Goal: Obtain resource: Download file/media

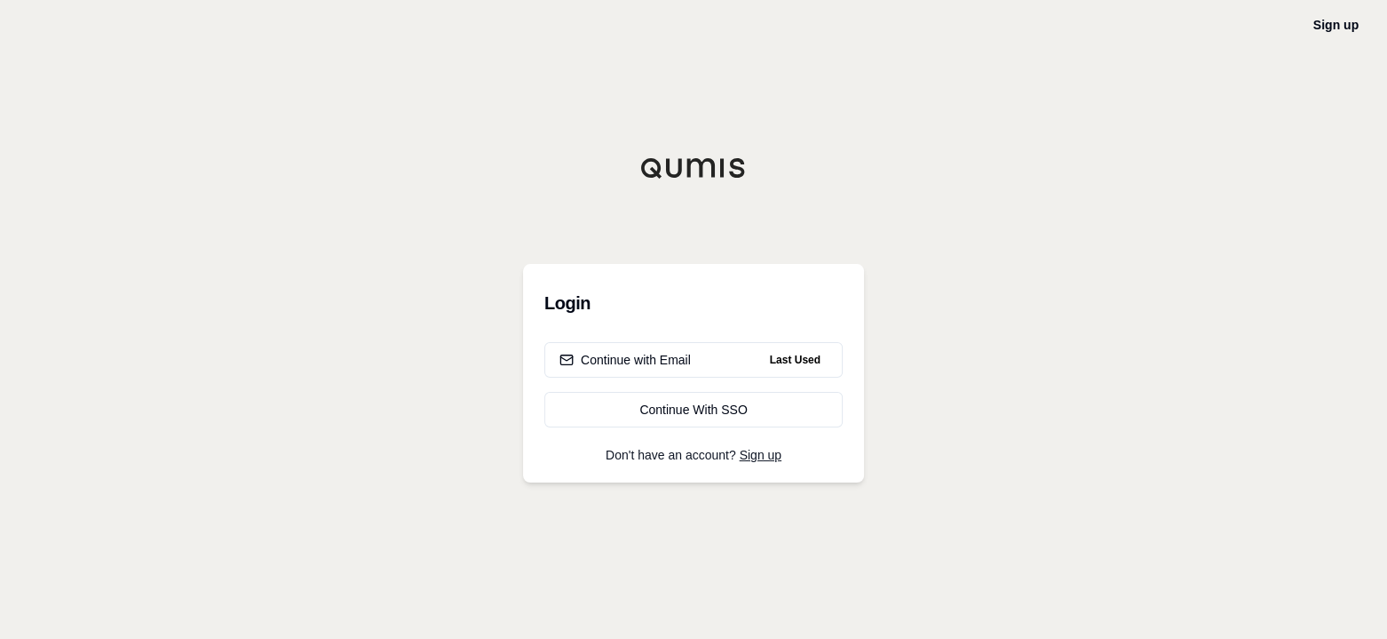
click at [666, 362] on div "Continue with Email" at bounding box center [625, 360] width 131 height 18
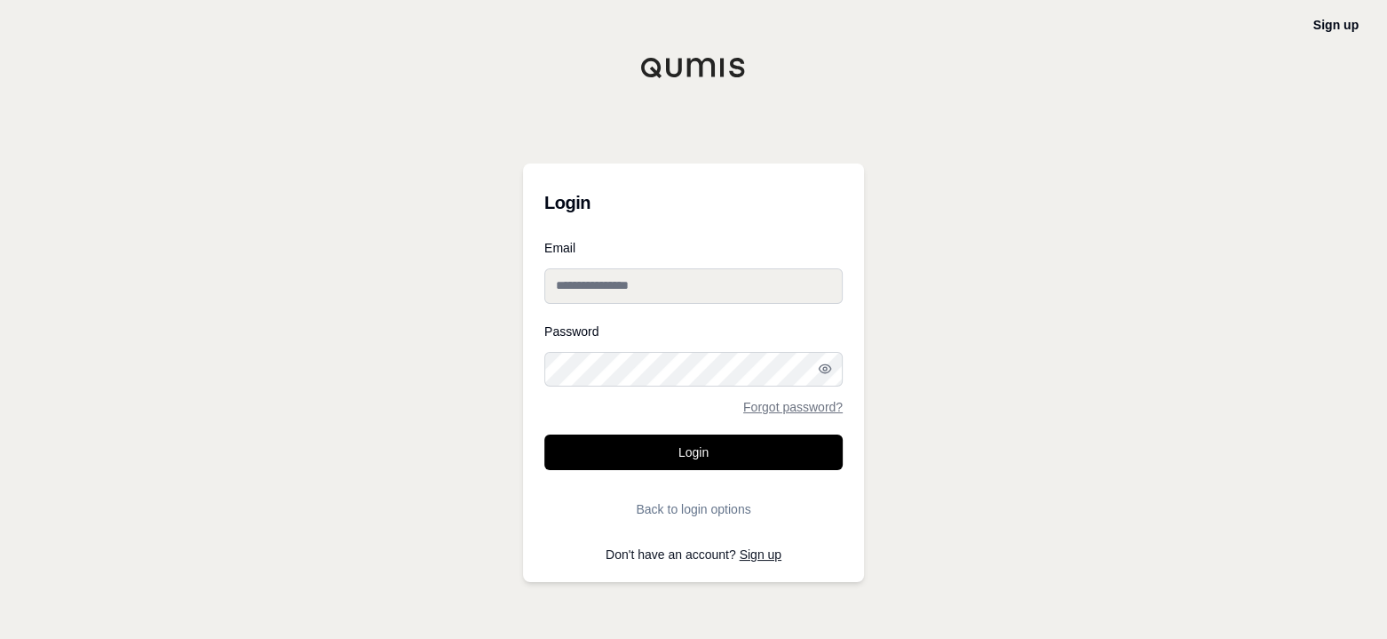
type input "**********"
click at [707, 452] on button "Login" at bounding box center [694, 452] width 298 height 36
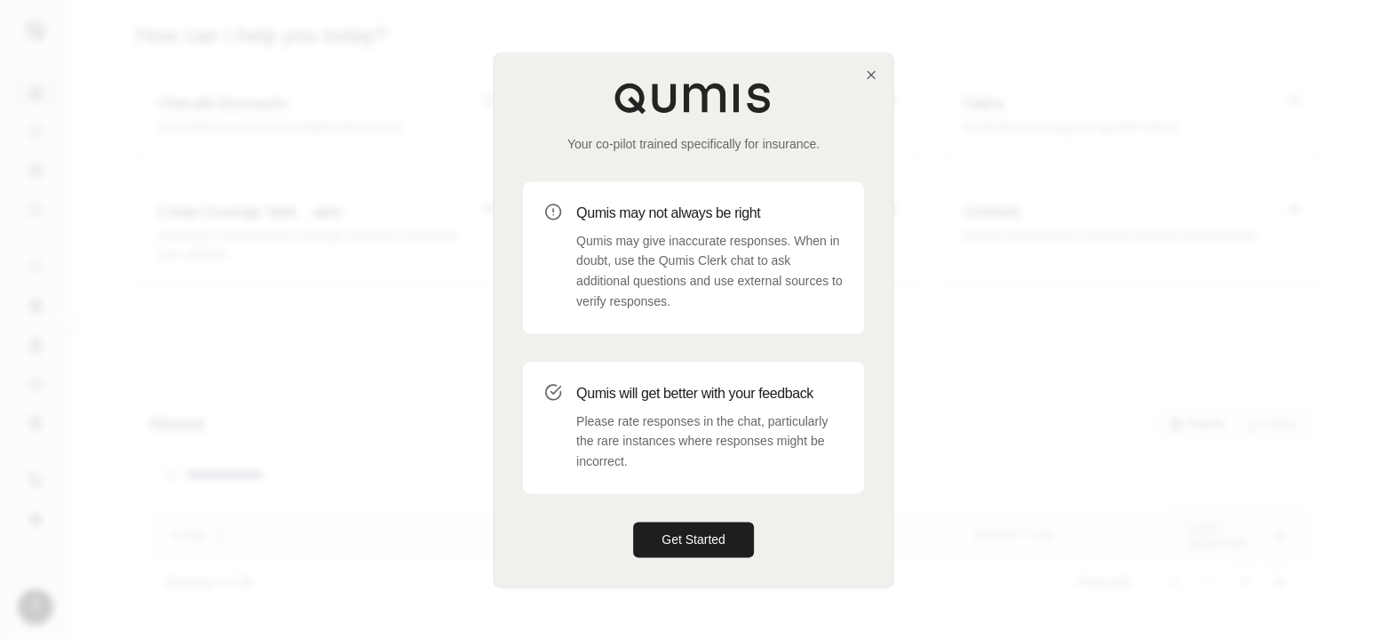
click at [728, 545] on button "Get Started" at bounding box center [693, 539] width 121 height 36
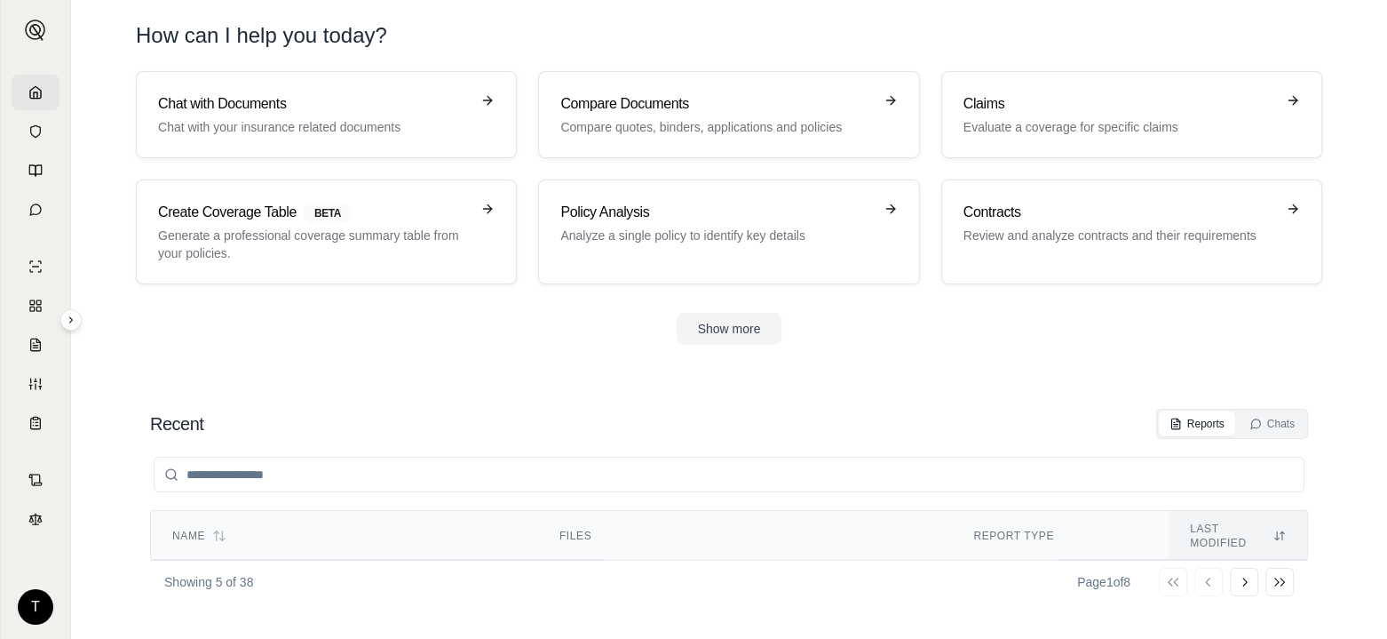
click at [1051, 123] on p "Evaluate a coverage for specific claims" at bounding box center [1120, 127] width 312 height 18
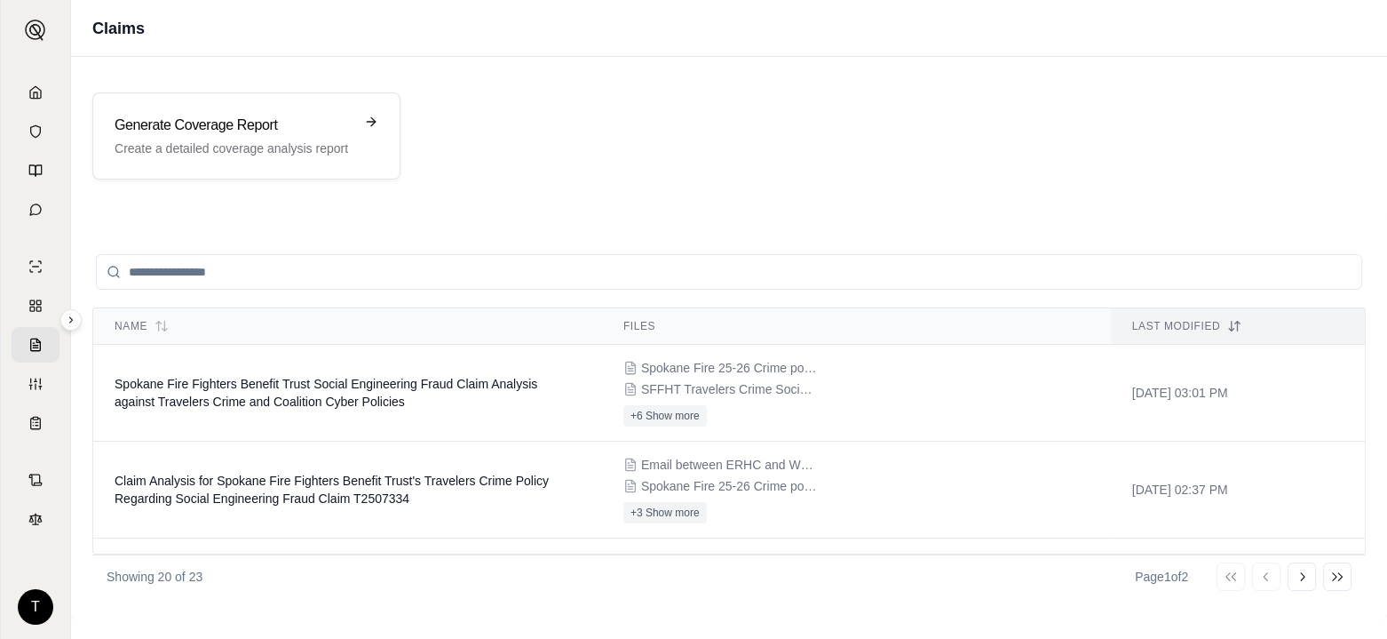
click at [265, 390] on td "Spokane Fire Fighters Benefit Trust Social Engineering Fraud Claim Analysis aga…" at bounding box center [347, 393] width 509 height 97
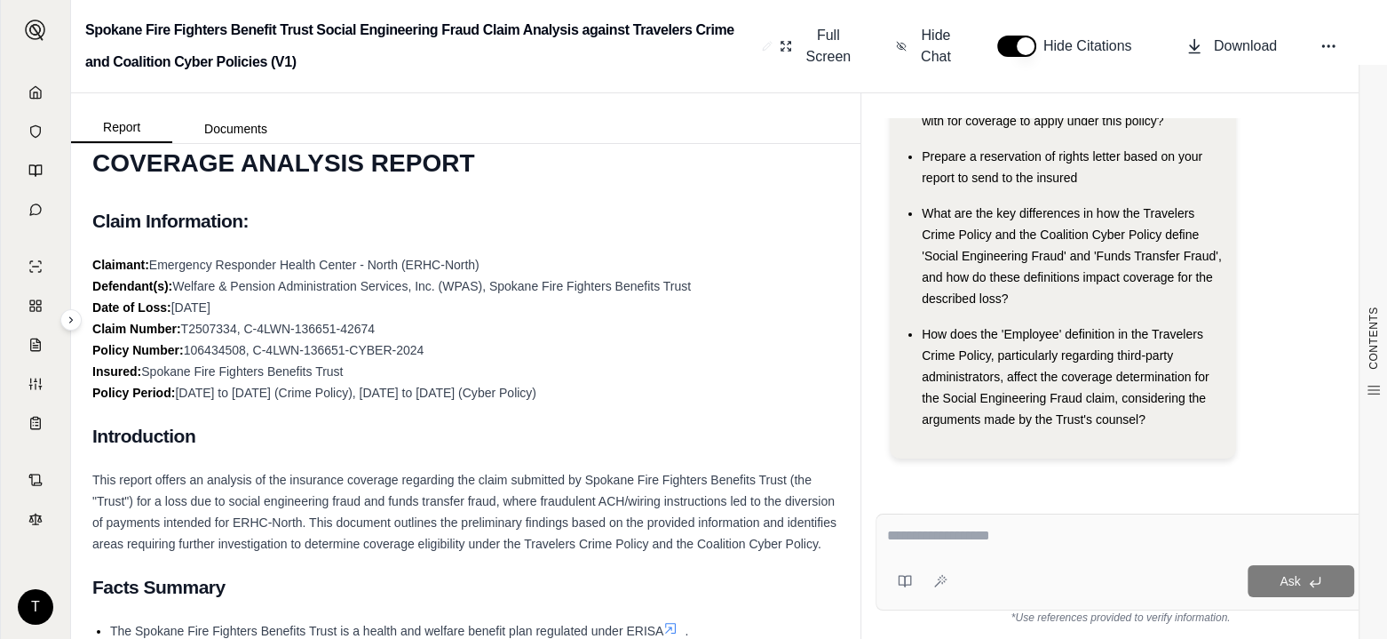
scroll to position [89, 0]
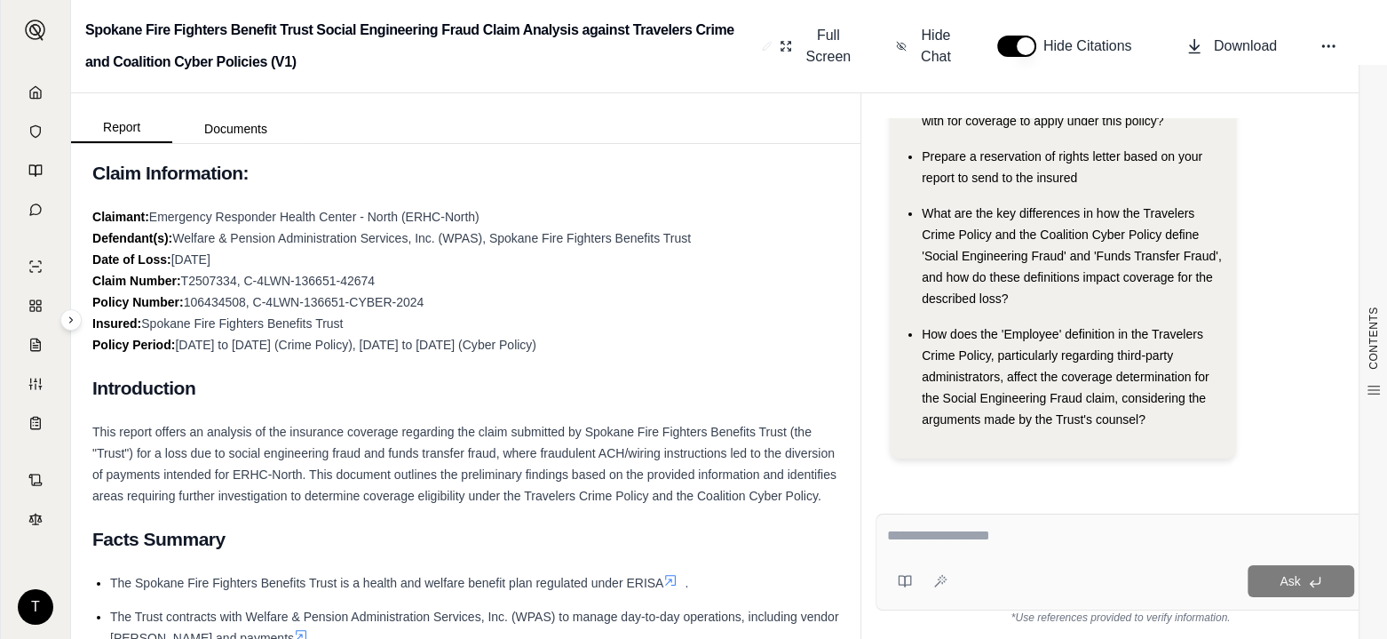
click at [896, 537] on textarea at bounding box center [1120, 535] width 467 height 21
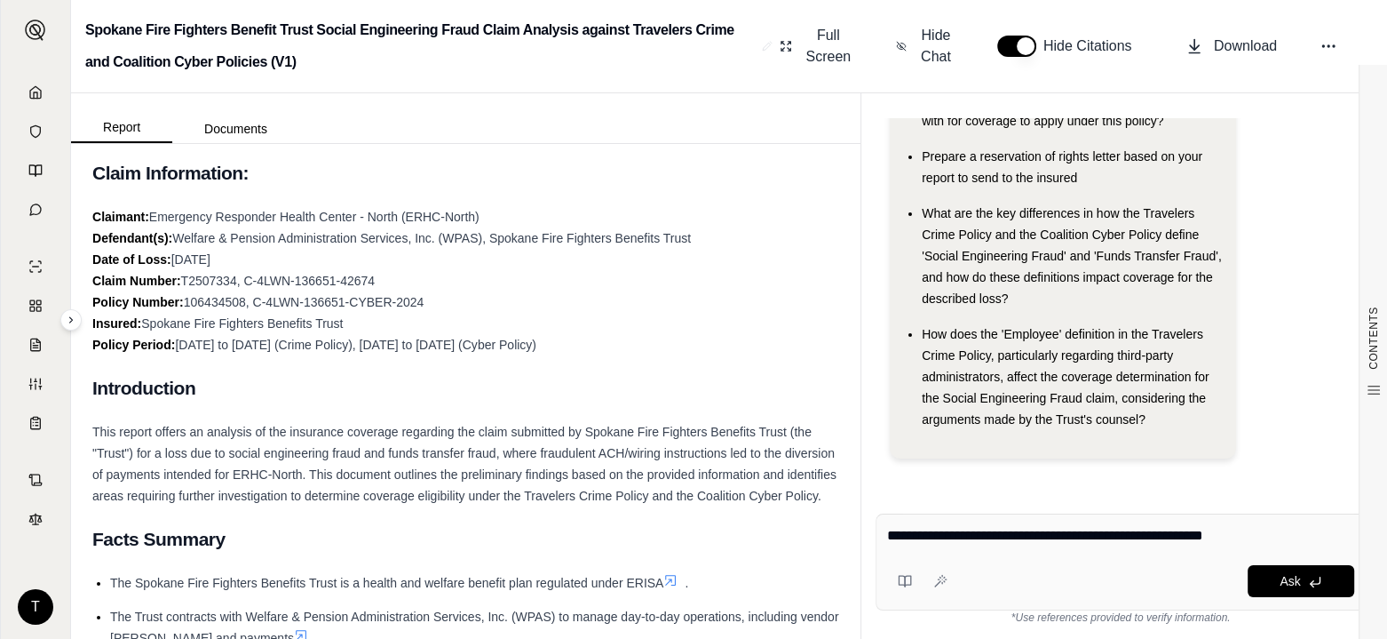
type textarea "**********"
click at [1297, 579] on span "Ask" at bounding box center [1290, 581] width 20 height 14
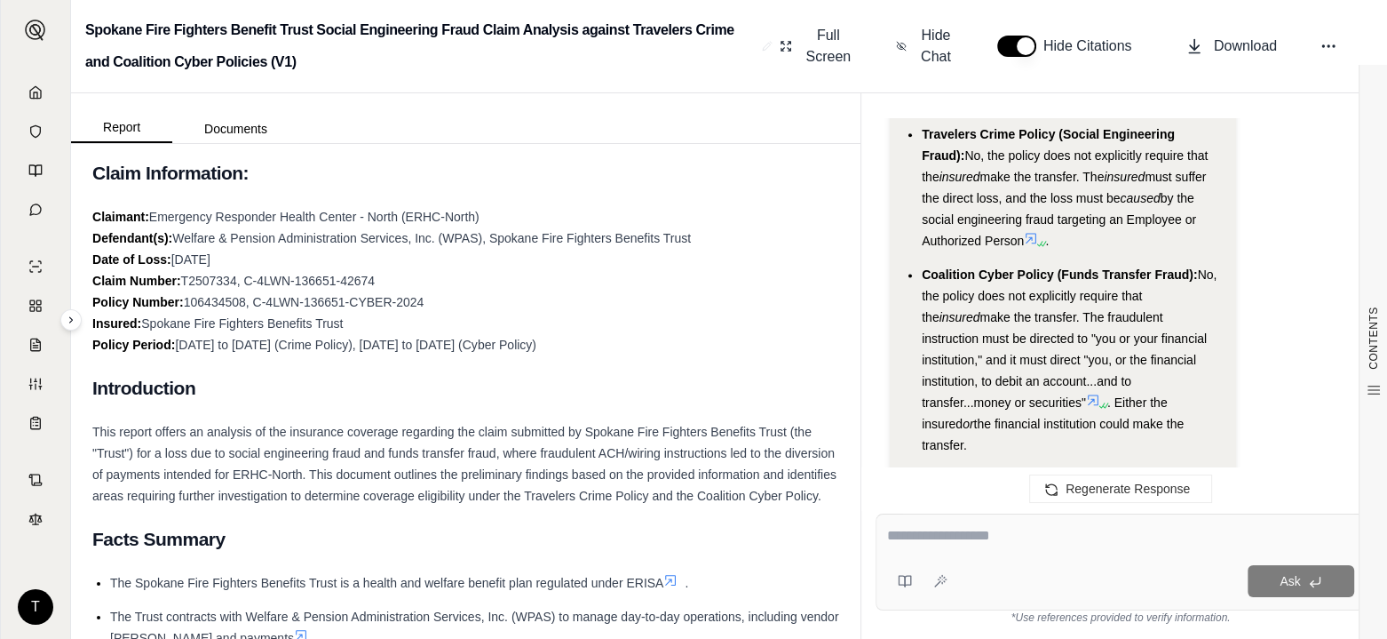
scroll to position [2433, 0]
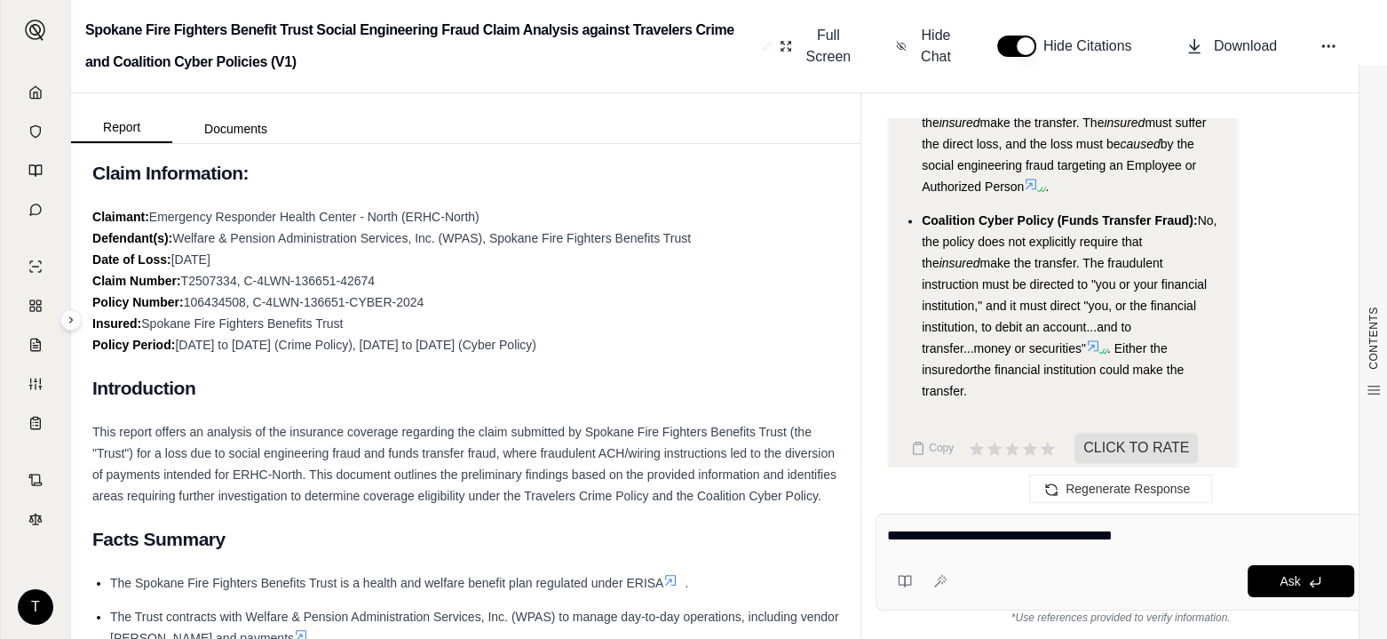
type textarea "**********"
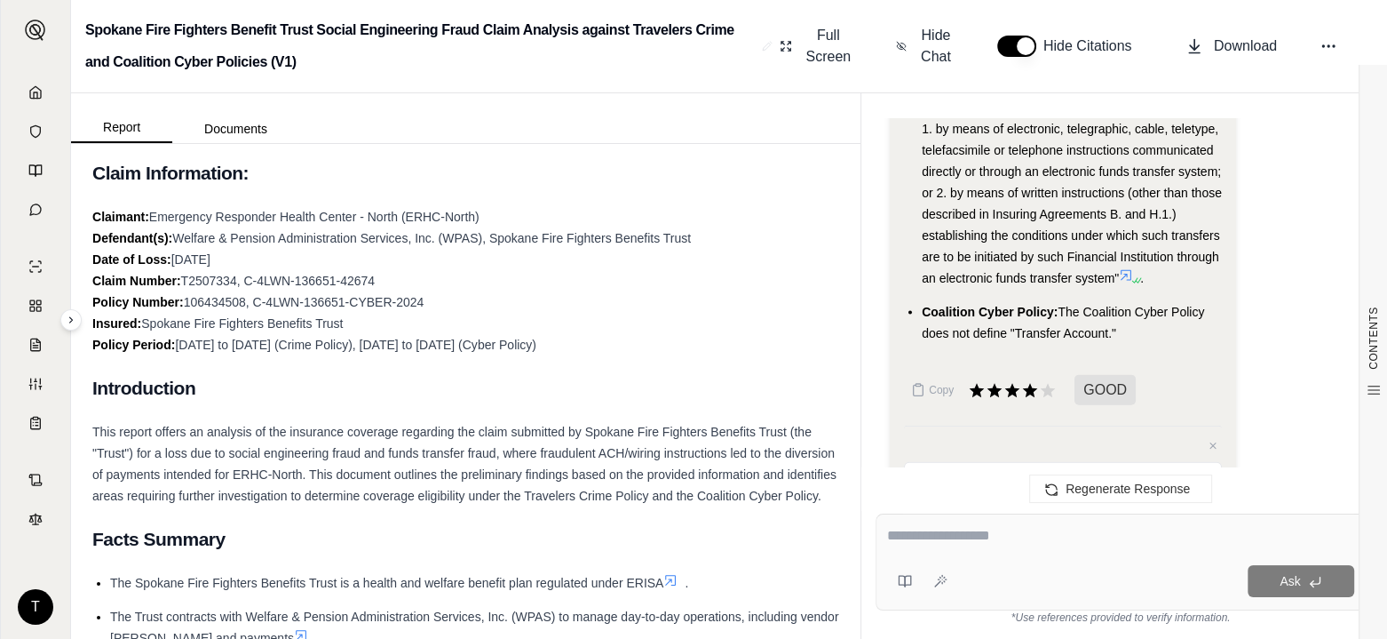
scroll to position [15, 0]
click at [900, 540] on textarea at bounding box center [1120, 535] width 467 height 21
click at [972, 541] on textarea "**********" at bounding box center [1120, 535] width 467 height 21
click at [1081, 537] on textarea "**********" at bounding box center [1120, 535] width 467 height 21
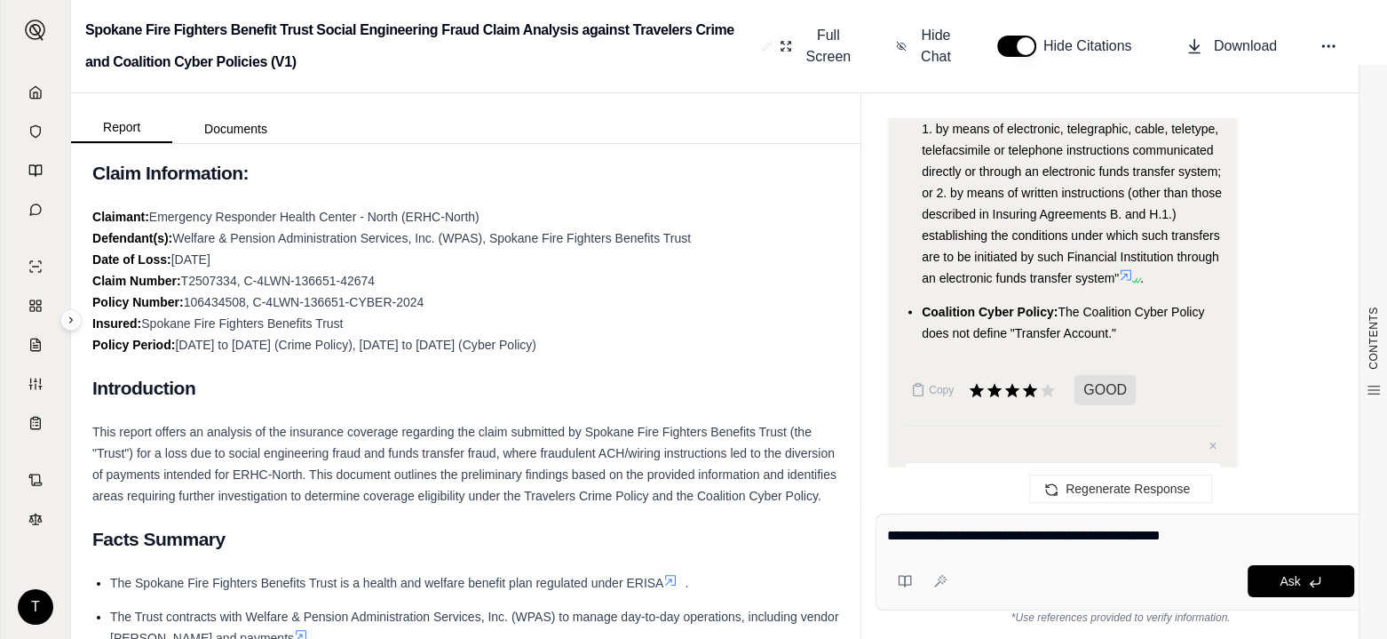
type textarea "**********"
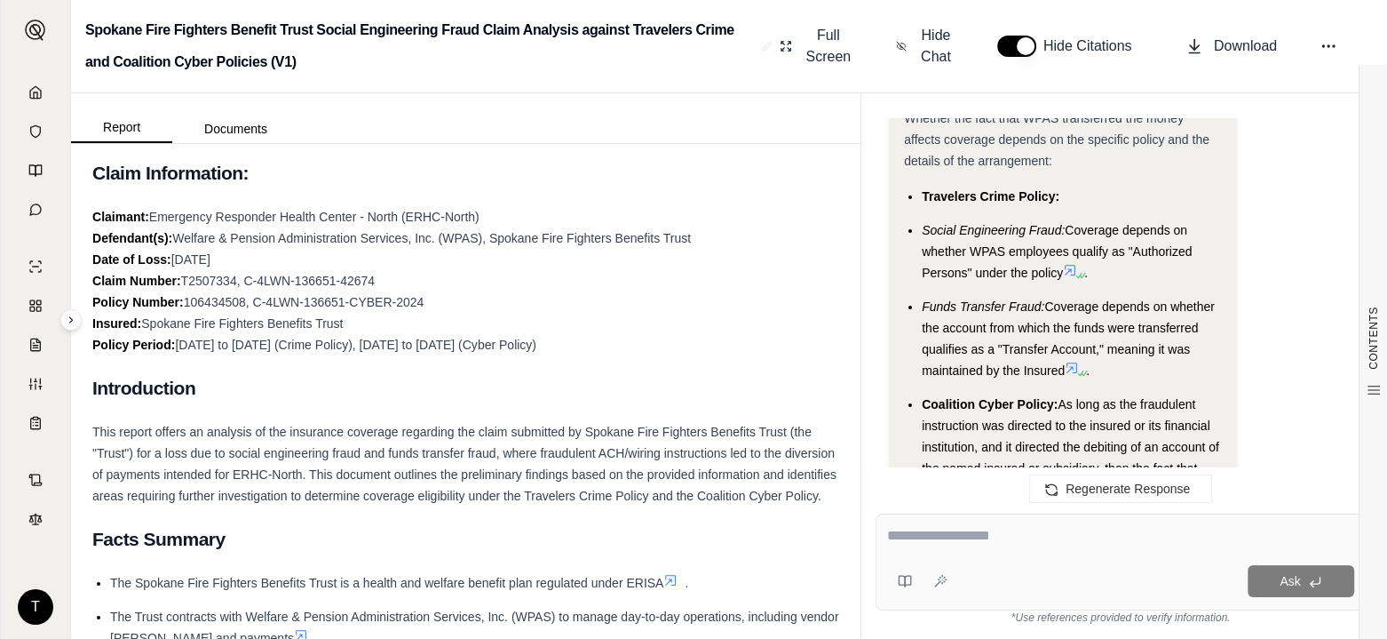
scroll to position [6915, 0]
click at [917, 537] on textarea at bounding box center [1120, 535] width 467 height 21
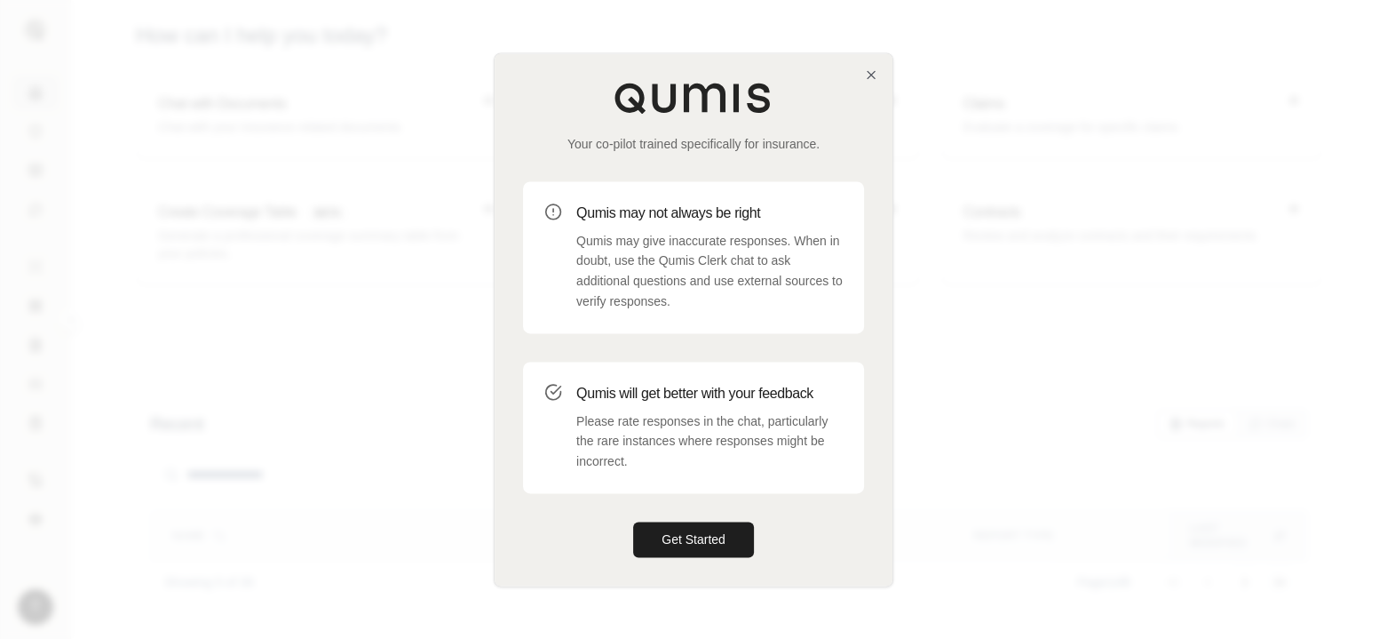
click at [695, 552] on button "Get Started" at bounding box center [693, 539] width 121 height 36
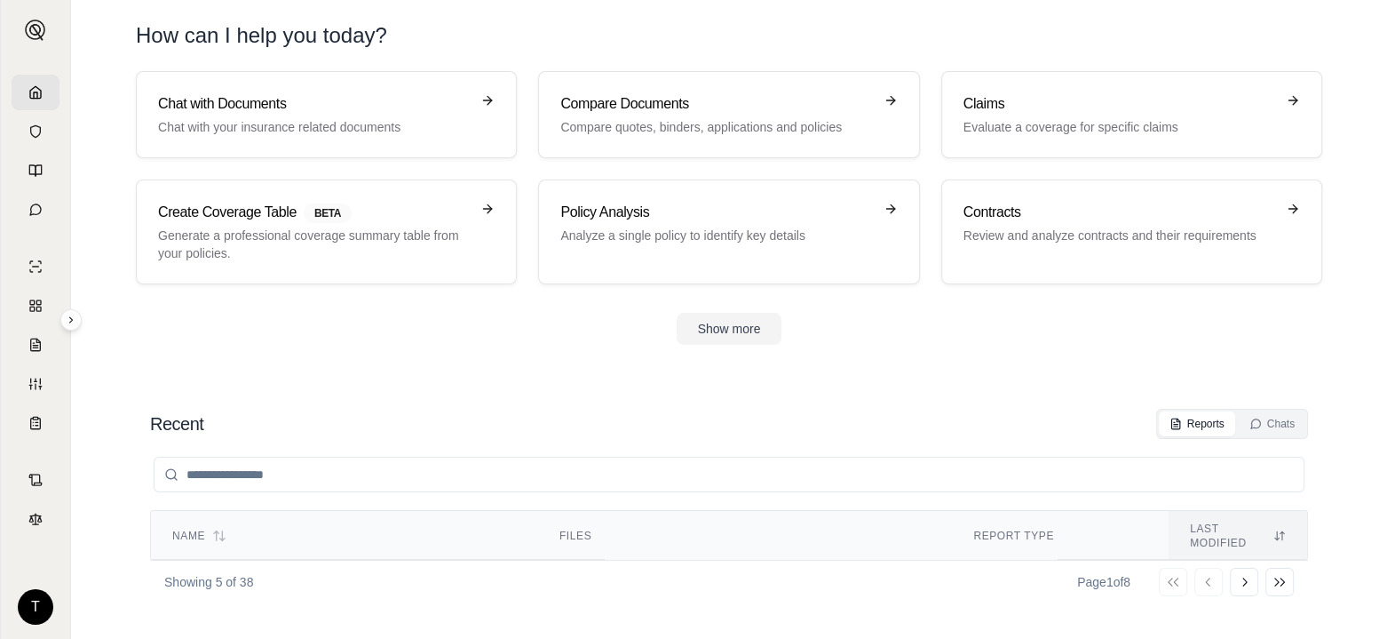
click at [1077, 111] on h3 "Claims" at bounding box center [1120, 103] width 312 height 21
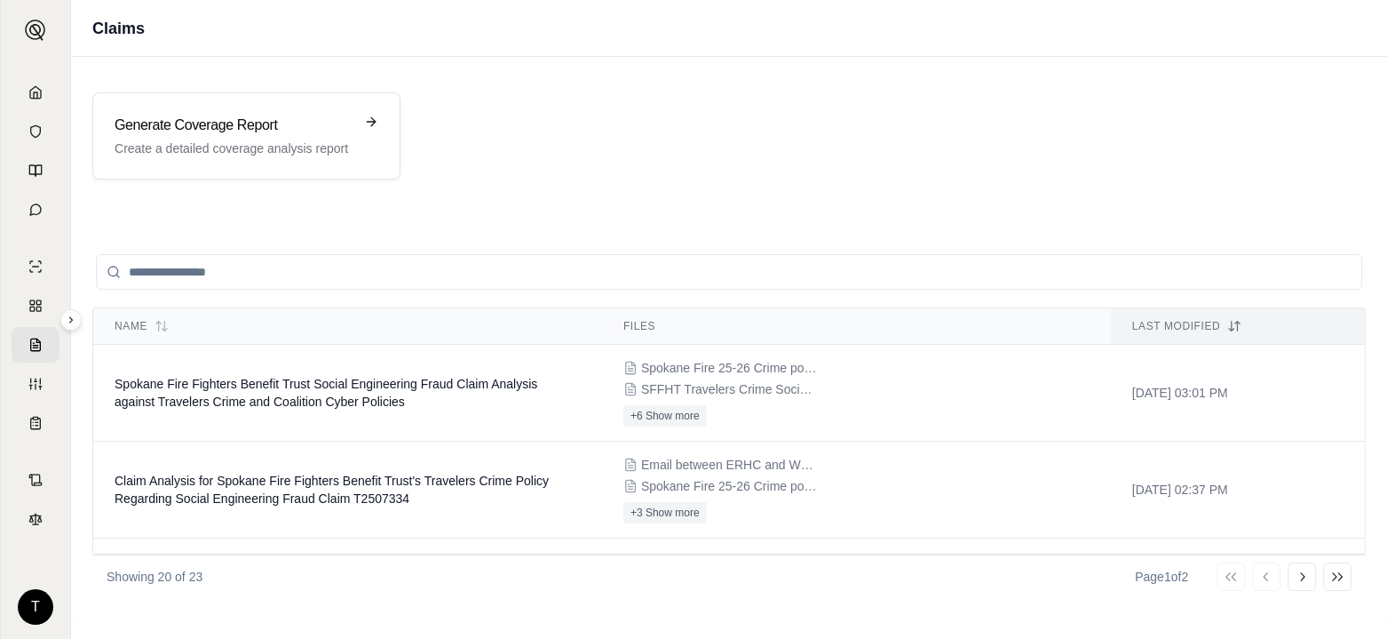
click at [278, 402] on span "Spokane Fire Fighters Benefit Trust Social Engineering Fraud Claim Analysis aga…" at bounding box center [326, 393] width 423 height 32
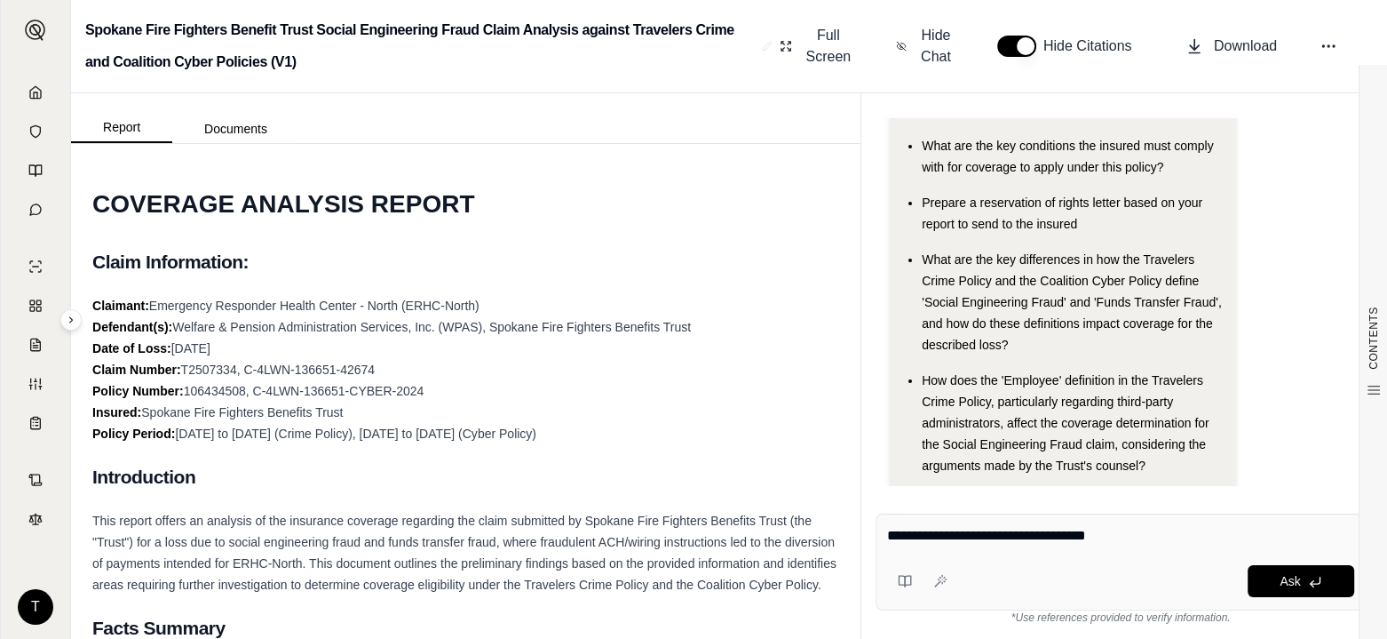
scroll to position [104, 0]
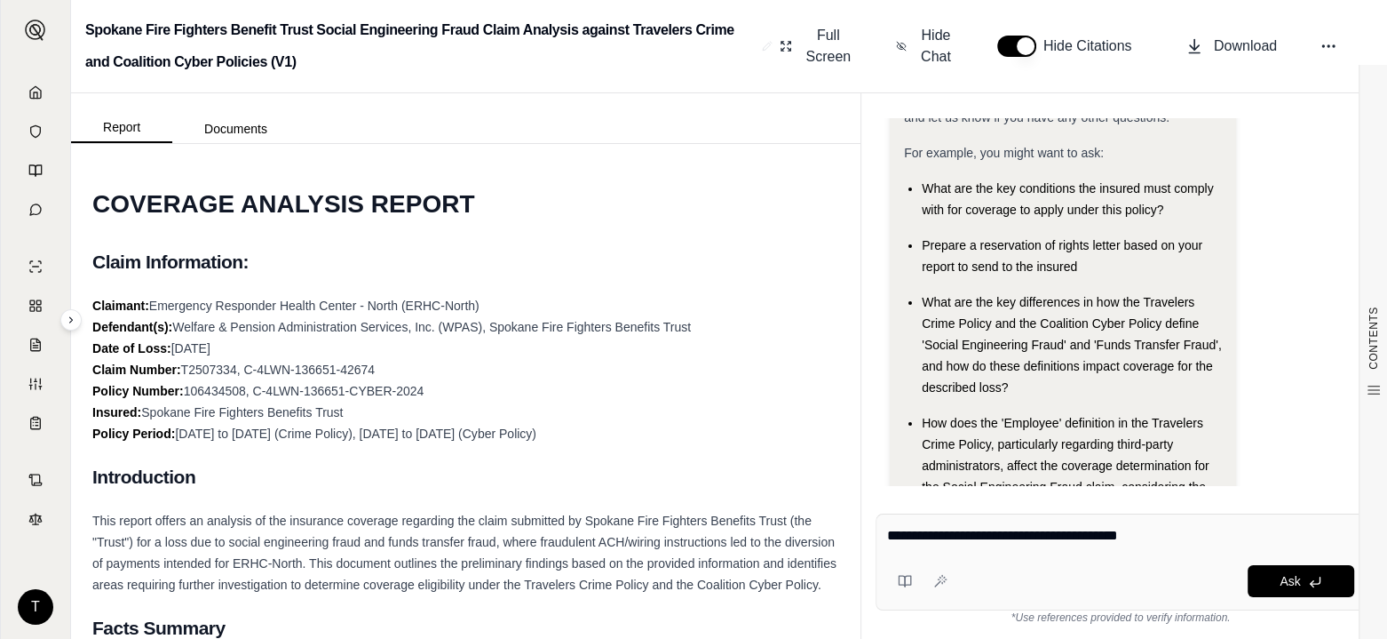
type textarea "**********"
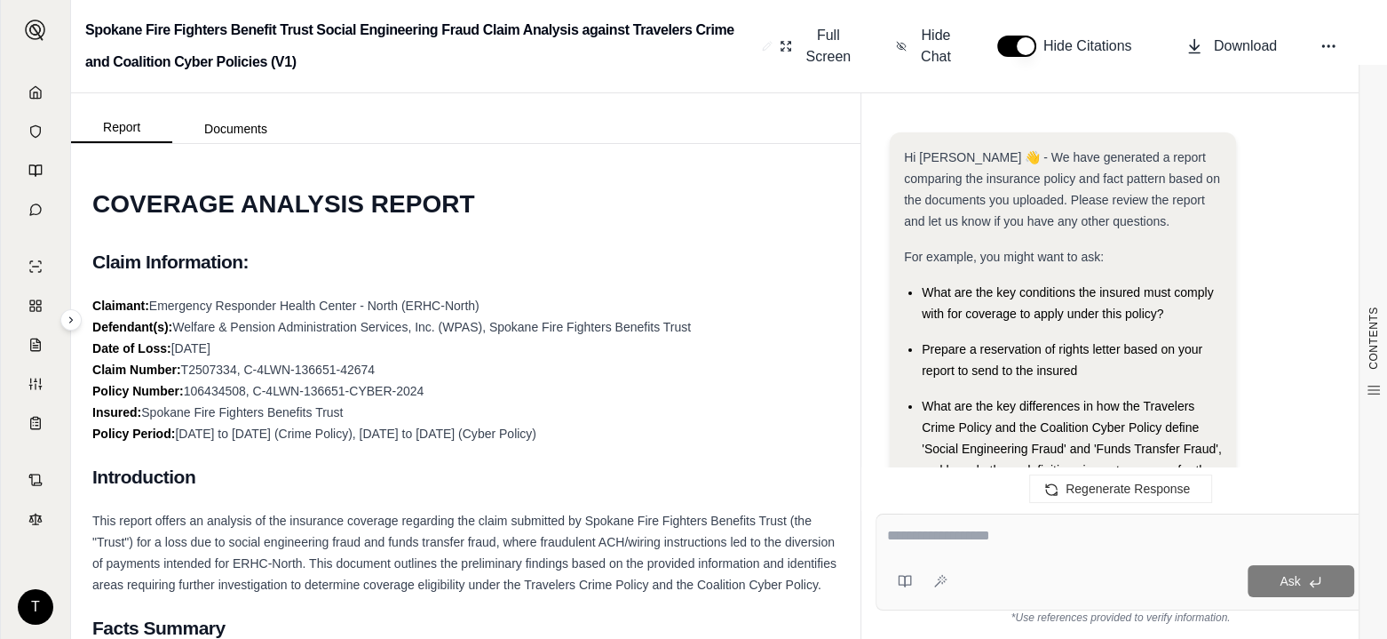
scroll to position [1499, 0]
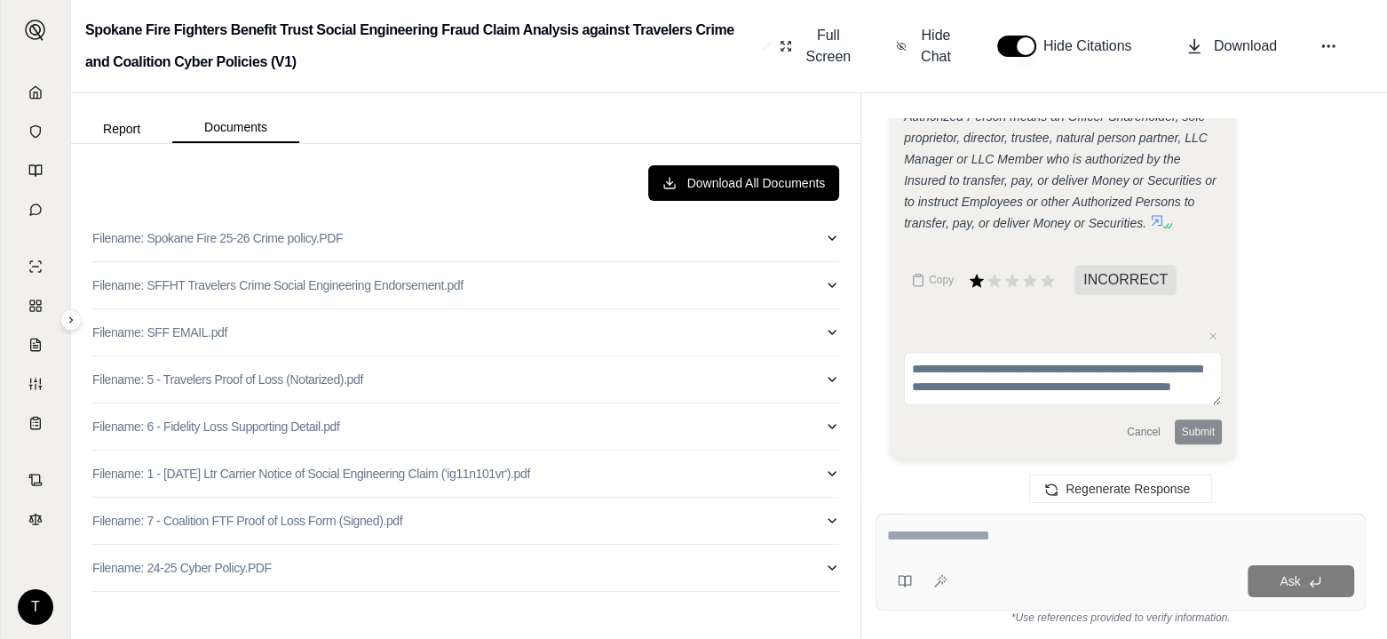
click at [240, 118] on button "Documents" at bounding box center [235, 128] width 127 height 30
click at [191, 327] on p "Filename: SFF EMAIL.pdf" at bounding box center [159, 332] width 135 height 18
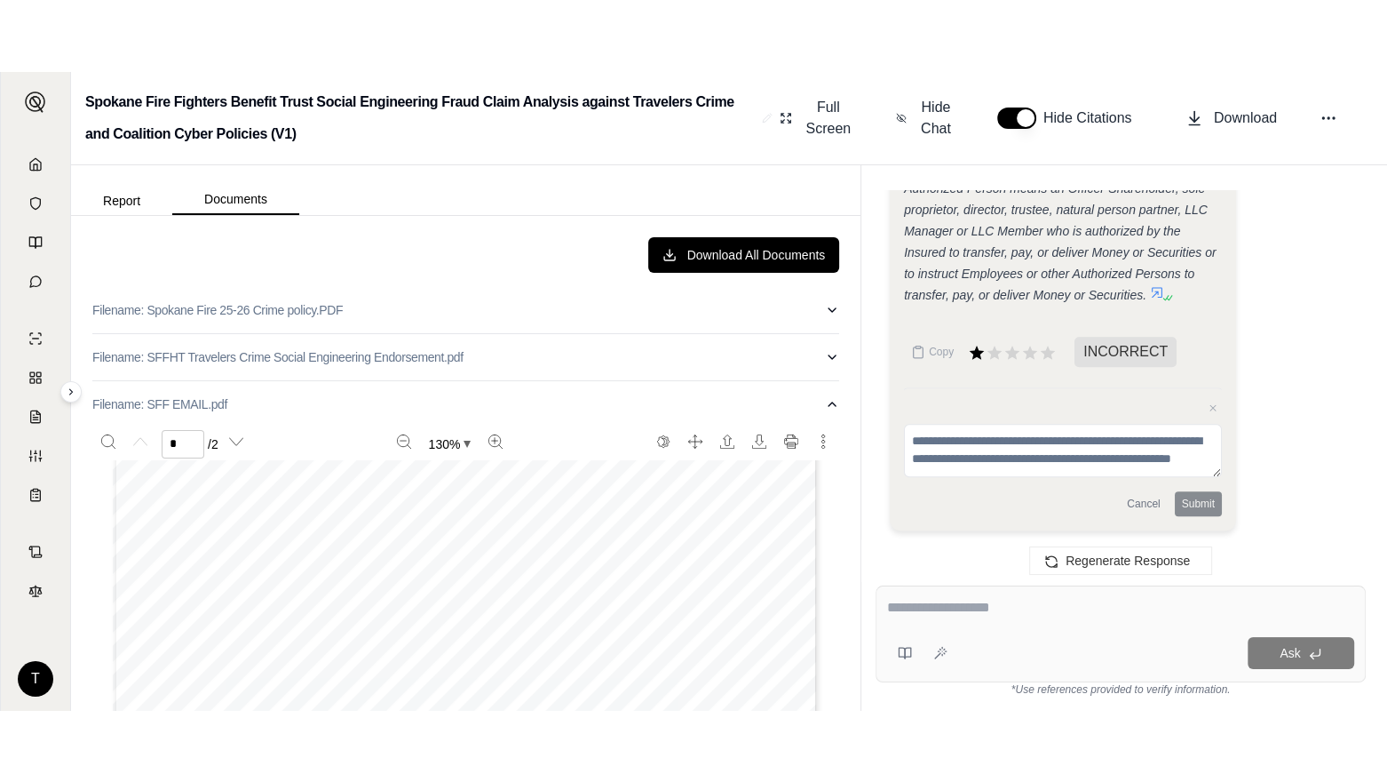
scroll to position [355, 0]
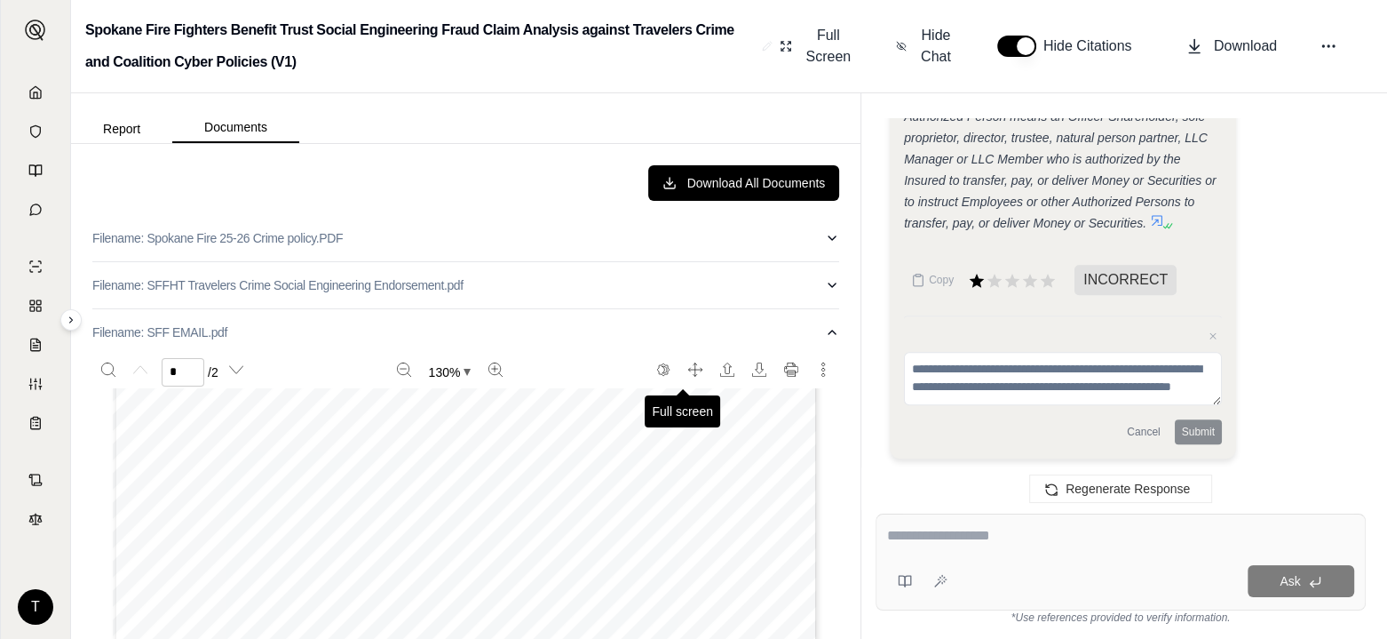
click at [688, 368] on icon "Full screen" at bounding box center [695, 369] width 14 height 14
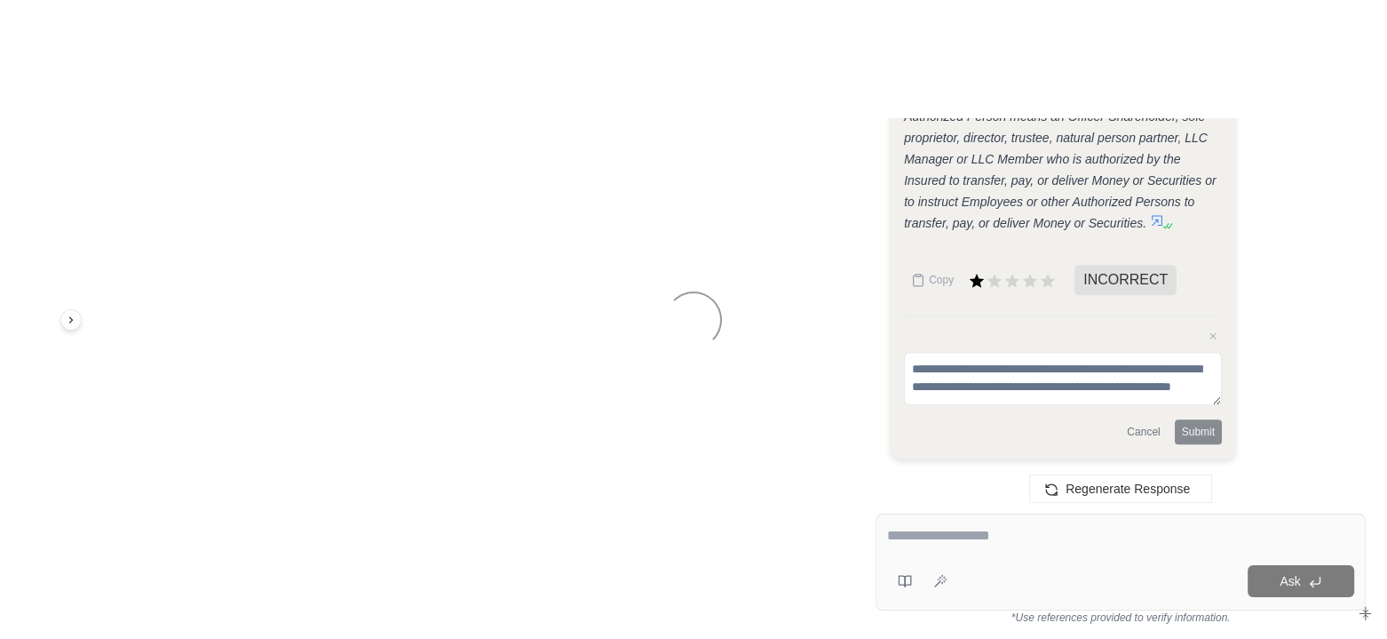
scroll to position [1357, 0]
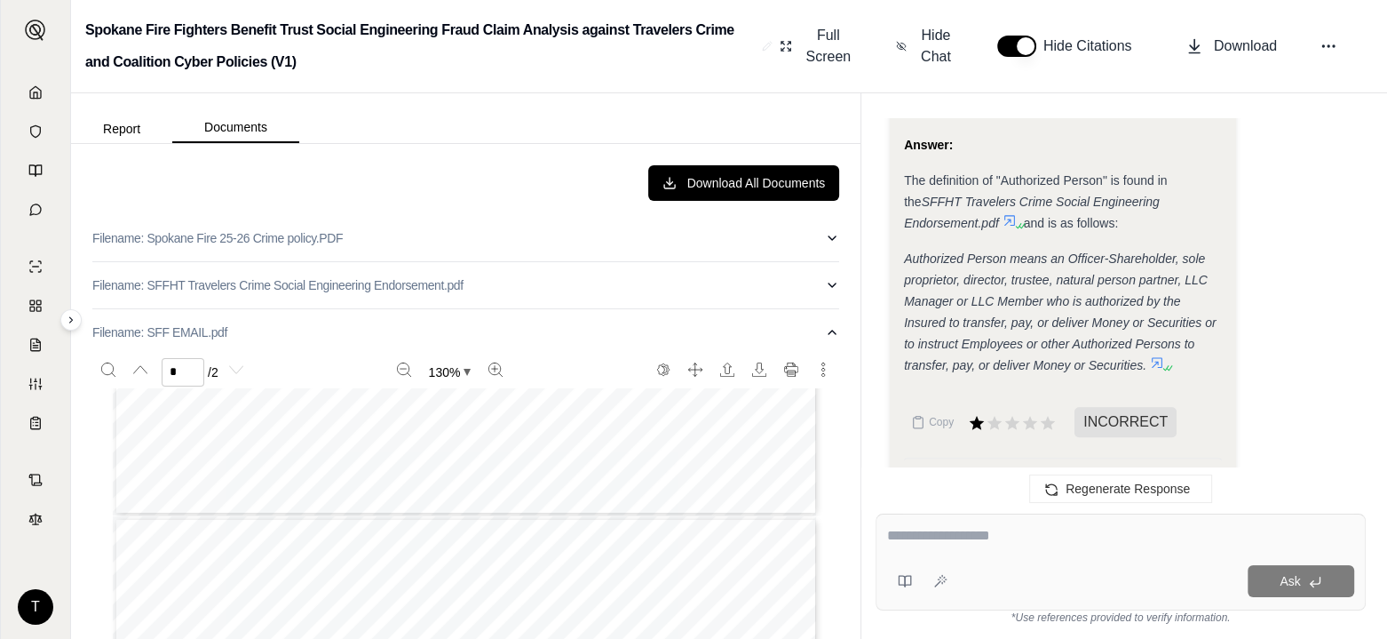
type input "*"
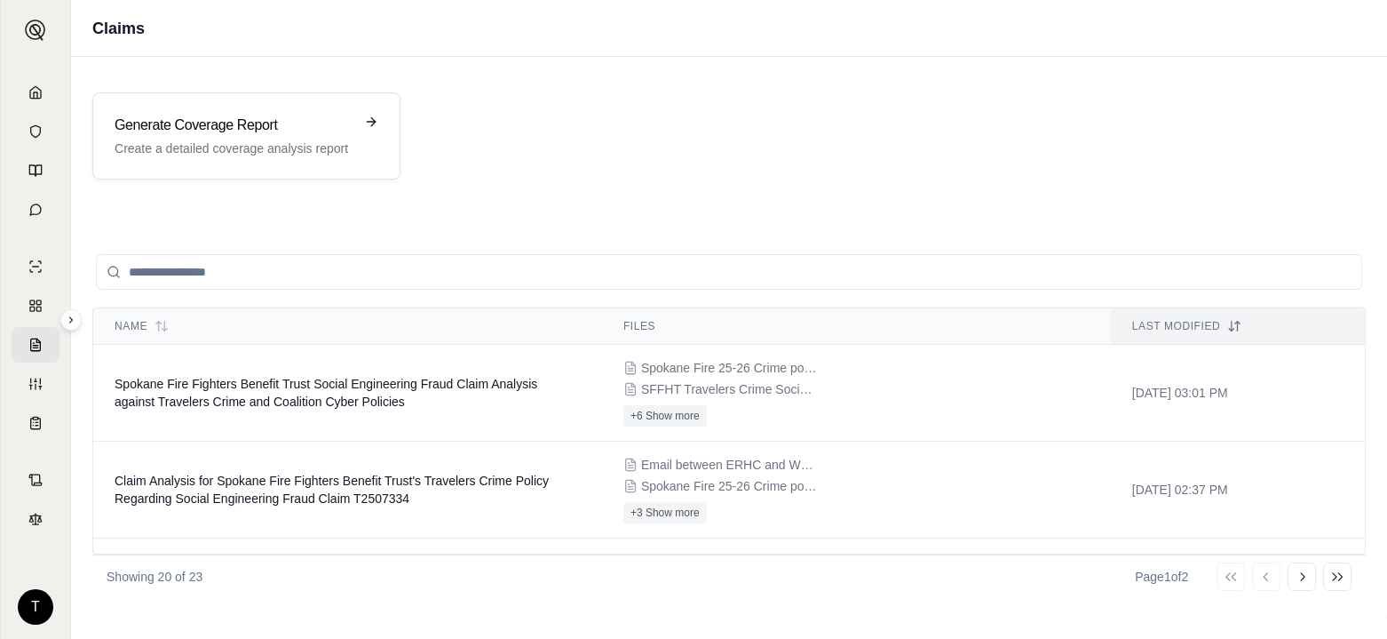
click at [265, 390] on td "Spokane Fire Fighters Benefit Trust Social Engineering Fraud Claim Analysis aga…" at bounding box center [347, 393] width 509 height 97
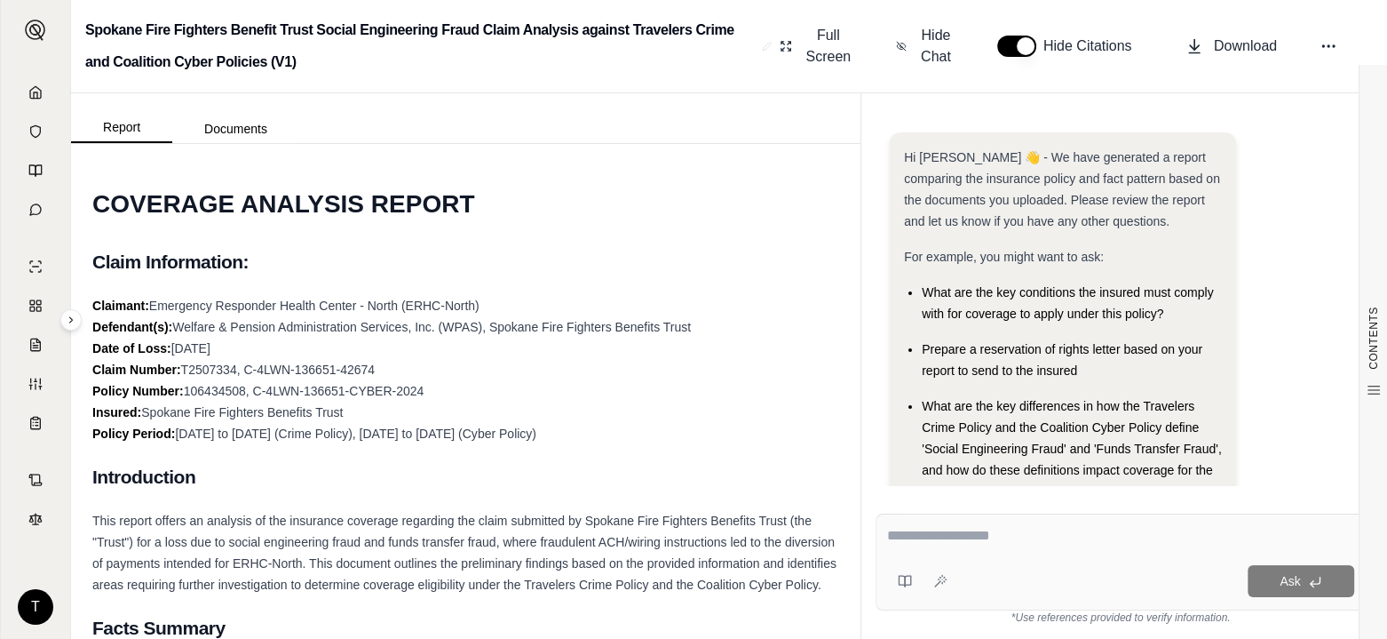
scroll to position [193, 0]
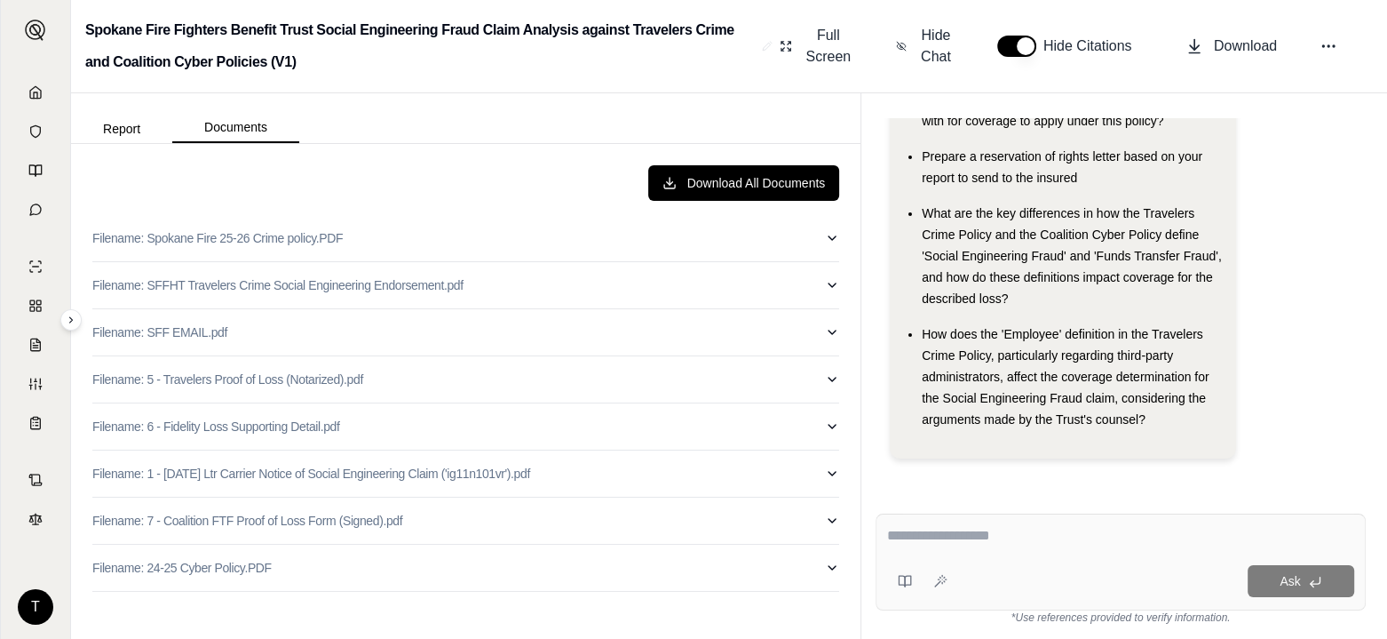
click at [263, 129] on button "Documents" at bounding box center [235, 128] width 127 height 30
click at [192, 472] on p "Filename: 1 - [DATE] Ltr Carrier Notice of Social Engineering Claim ('ig11n101v…" at bounding box center [311, 474] width 438 height 18
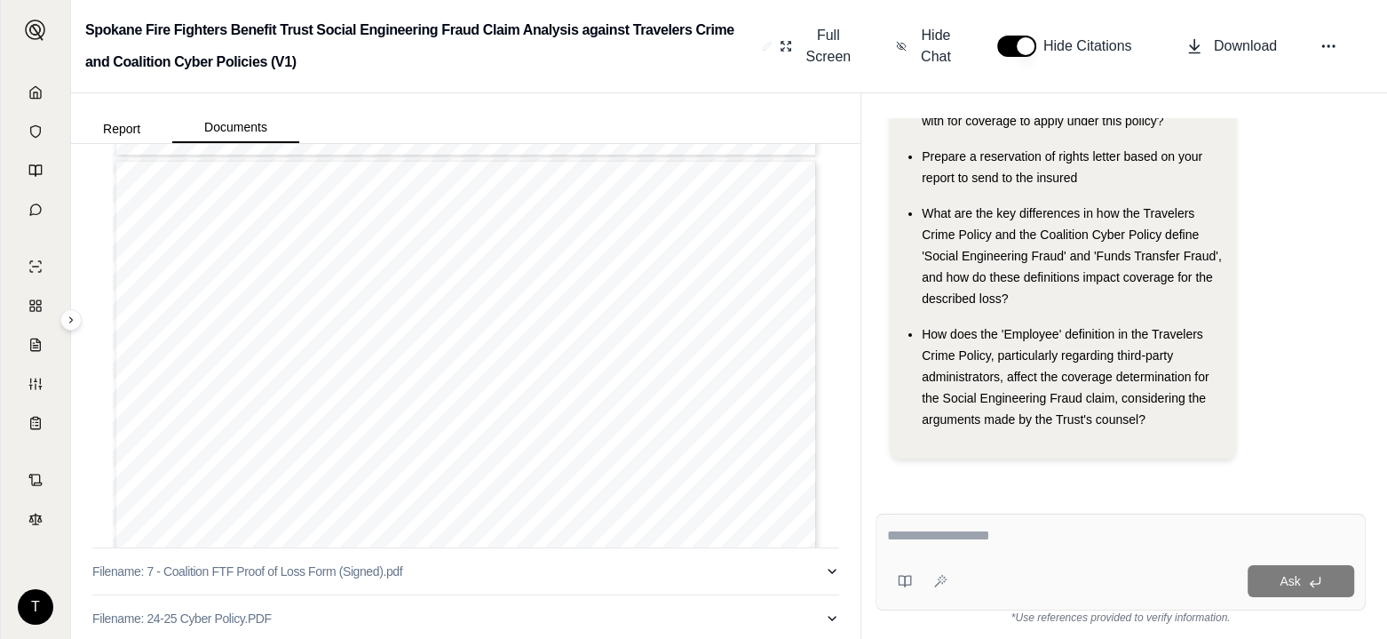
scroll to position [603, 0]
type input "*"
click at [120, 129] on button "Report" at bounding box center [121, 129] width 101 height 28
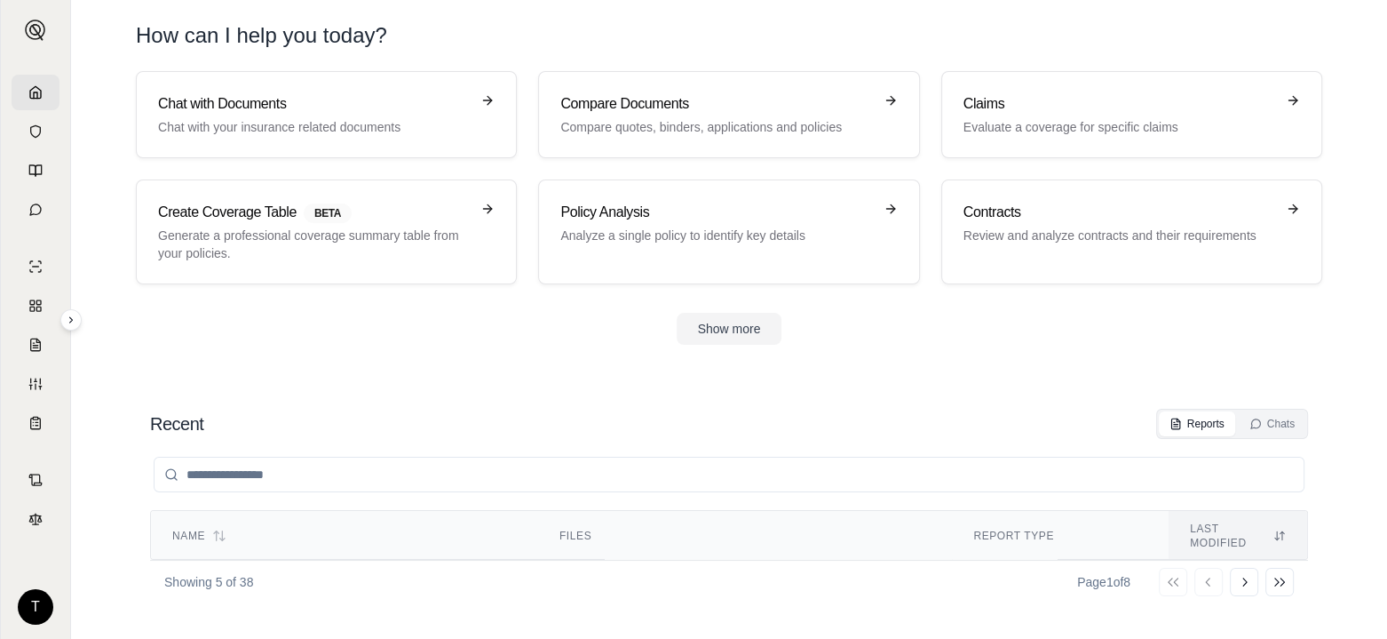
click at [1058, 122] on p "Evaluate a coverage for specific claims" at bounding box center [1120, 127] width 312 height 18
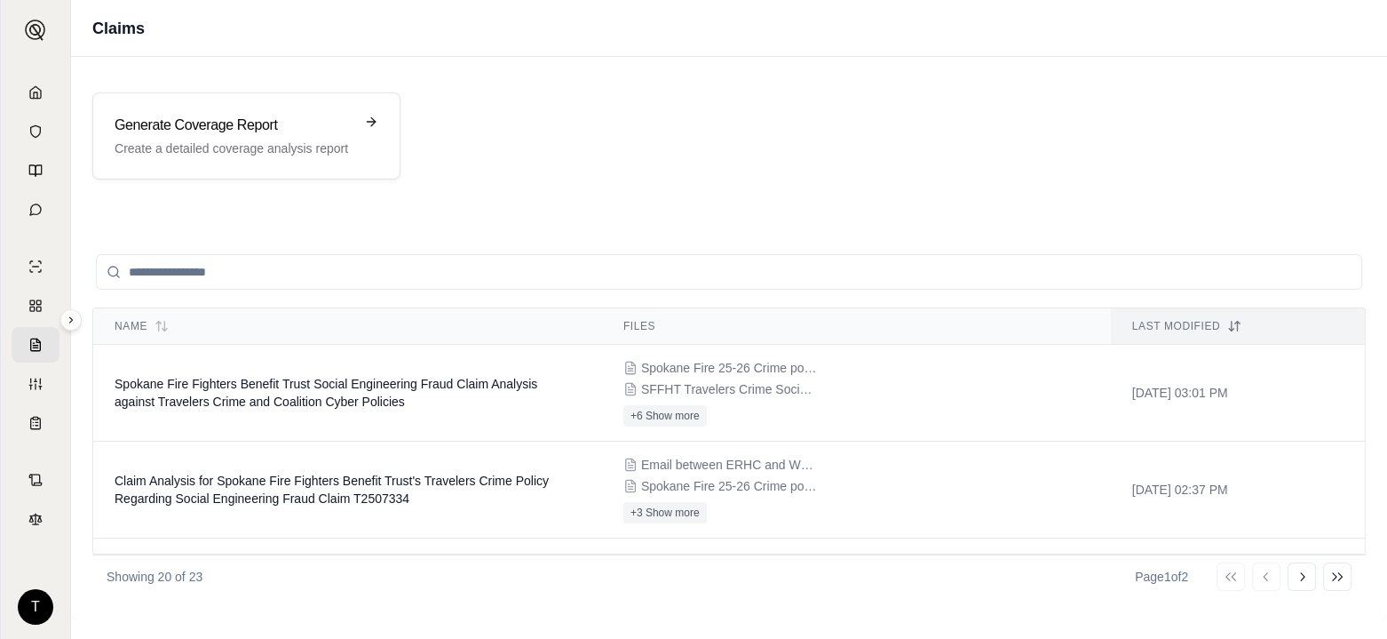
click at [297, 396] on span "Spokane Fire Fighters Benefit Trust Social Engineering Fraud Claim Analysis aga…" at bounding box center [326, 393] width 423 height 32
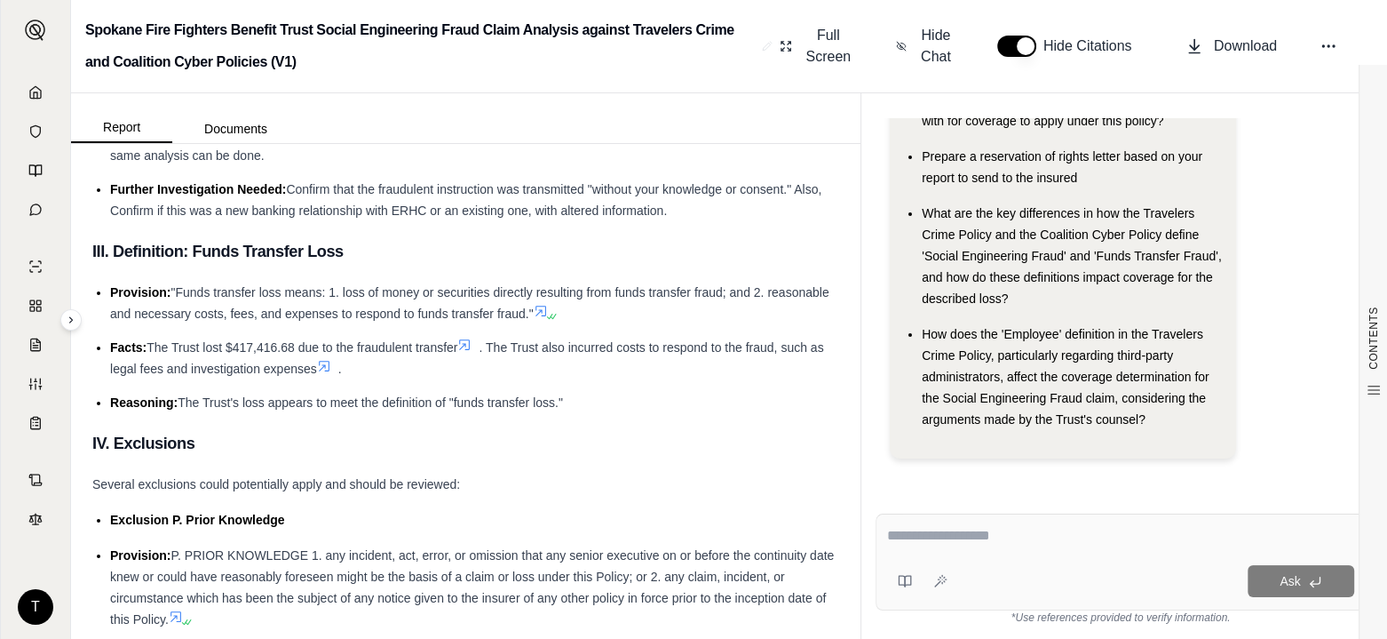
scroll to position [6929, 0]
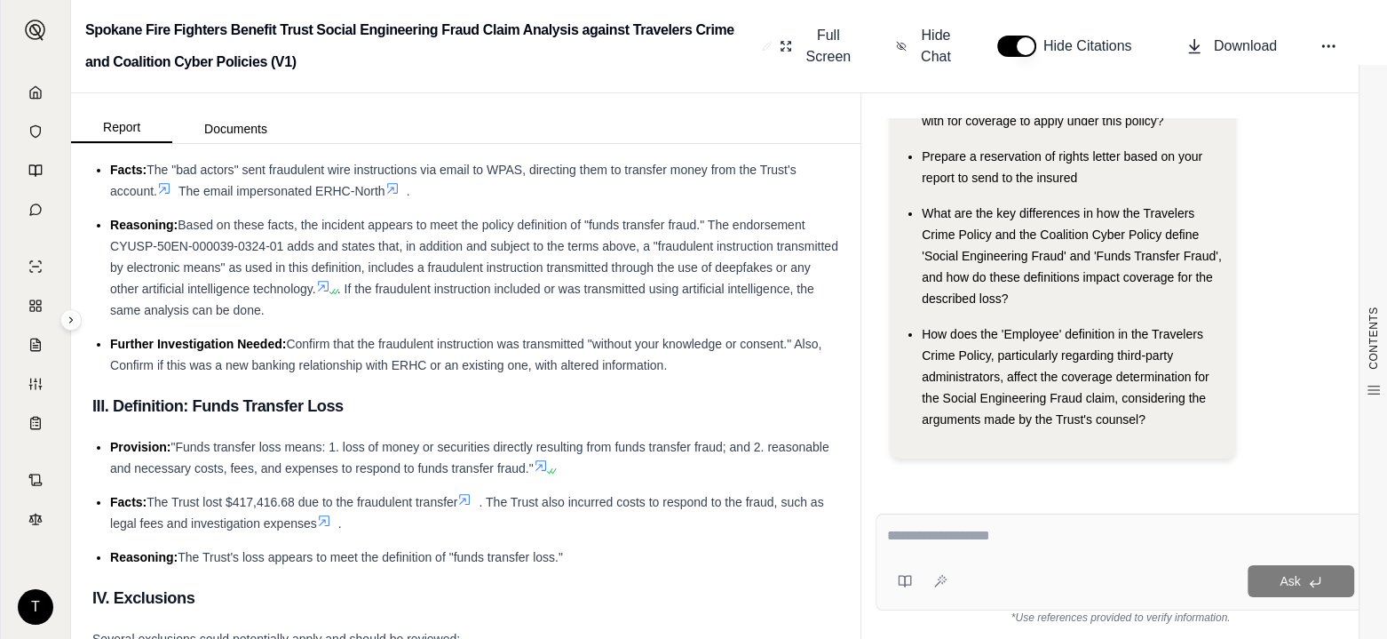
click at [228, 120] on button "Documents" at bounding box center [235, 129] width 127 height 28
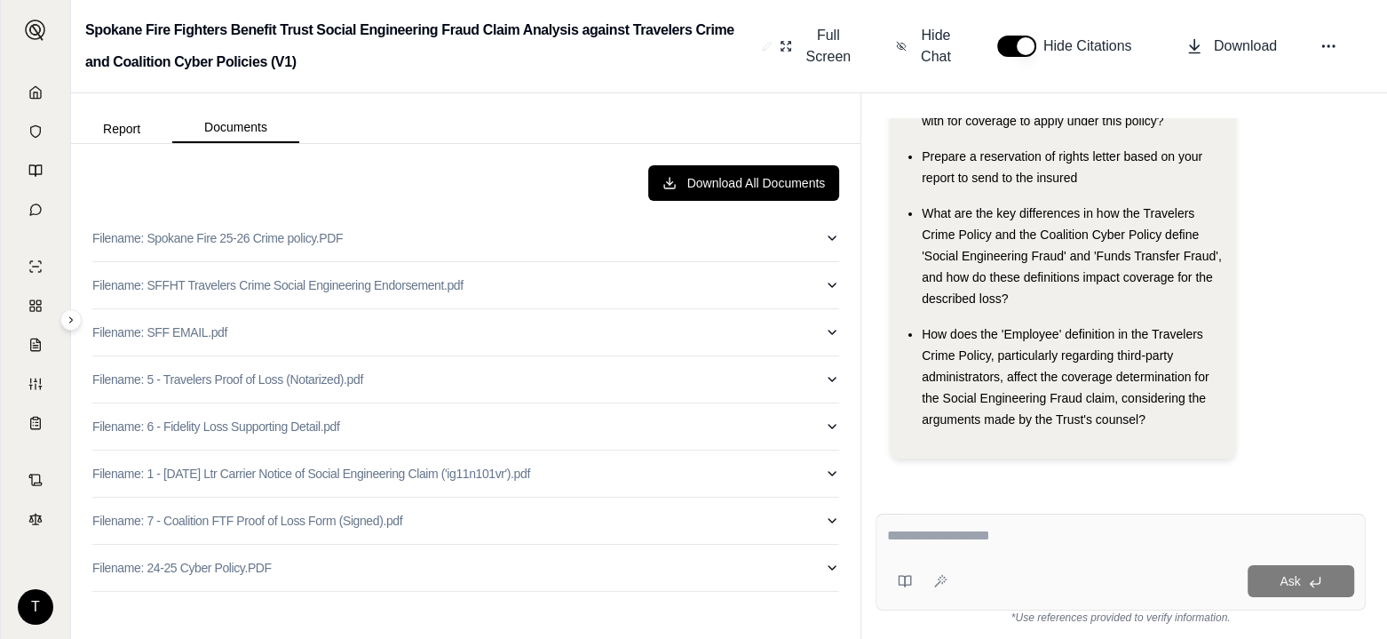
click at [126, 131] on button "Report" at bounding box center [121, 129] width 101 height 28
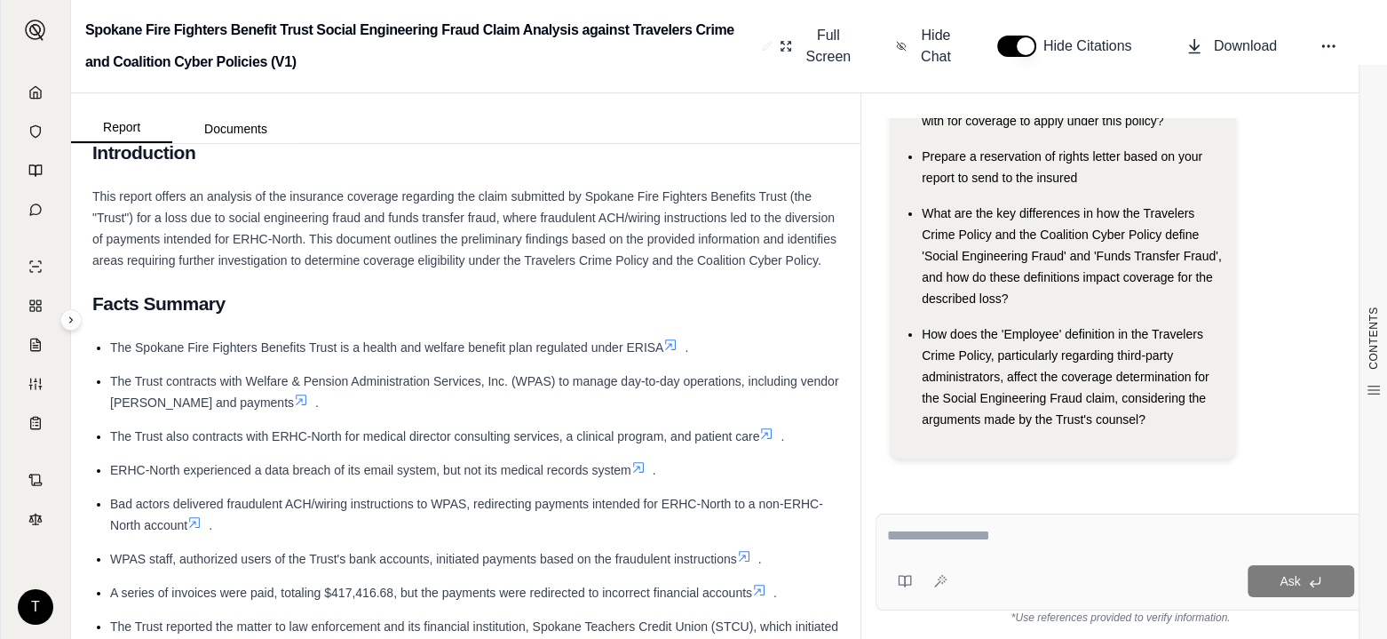
scroll to position [355, 0]
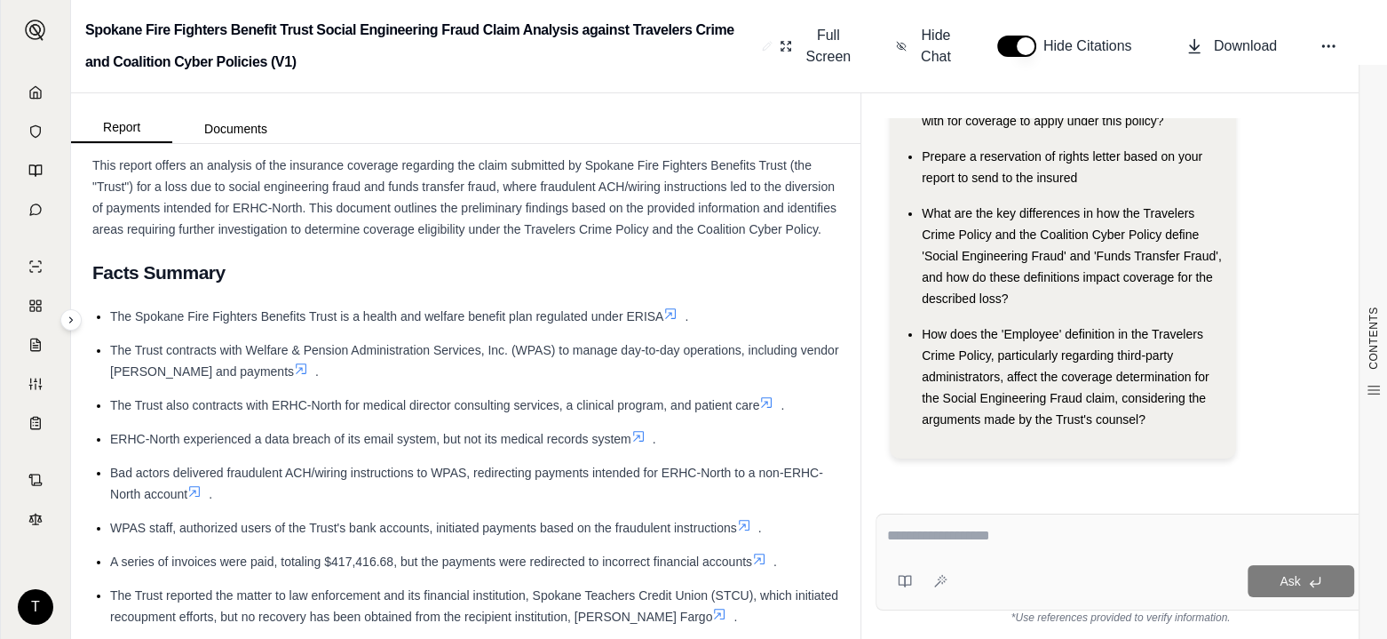
click at [907, 537] on textarea at bounding box center [1120, 535] width 467 height 21
type textarea "*"
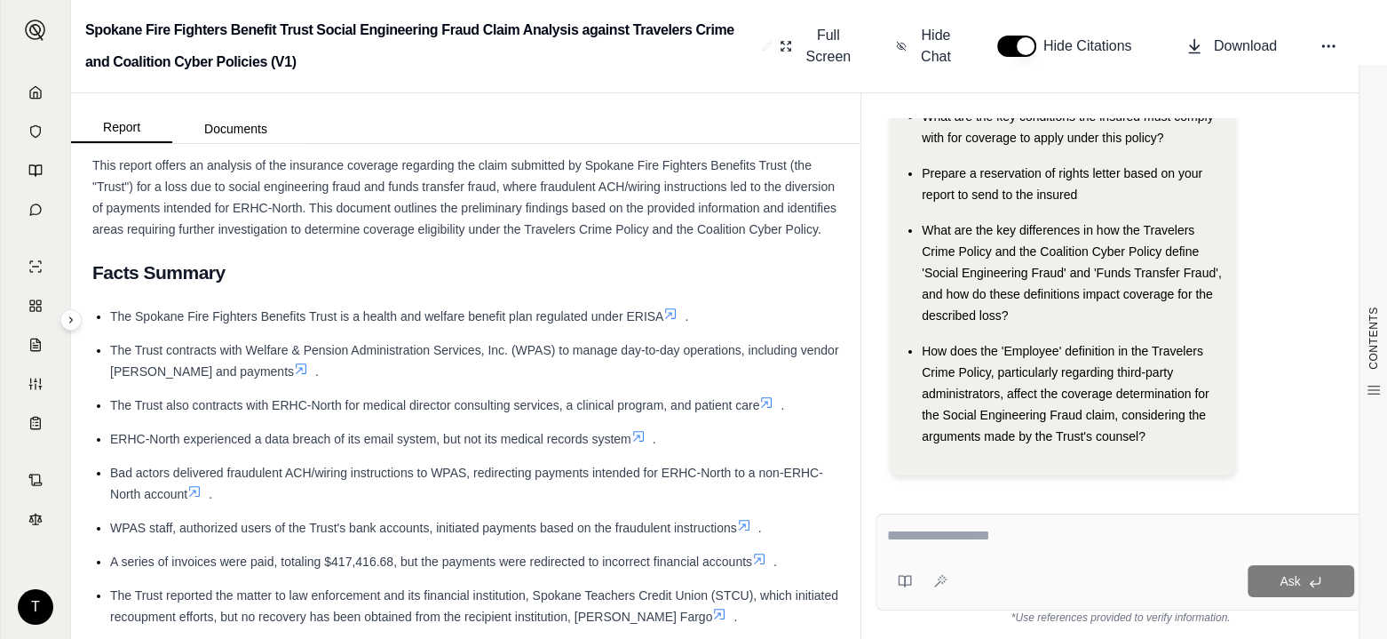
scroll to position [193, 0]
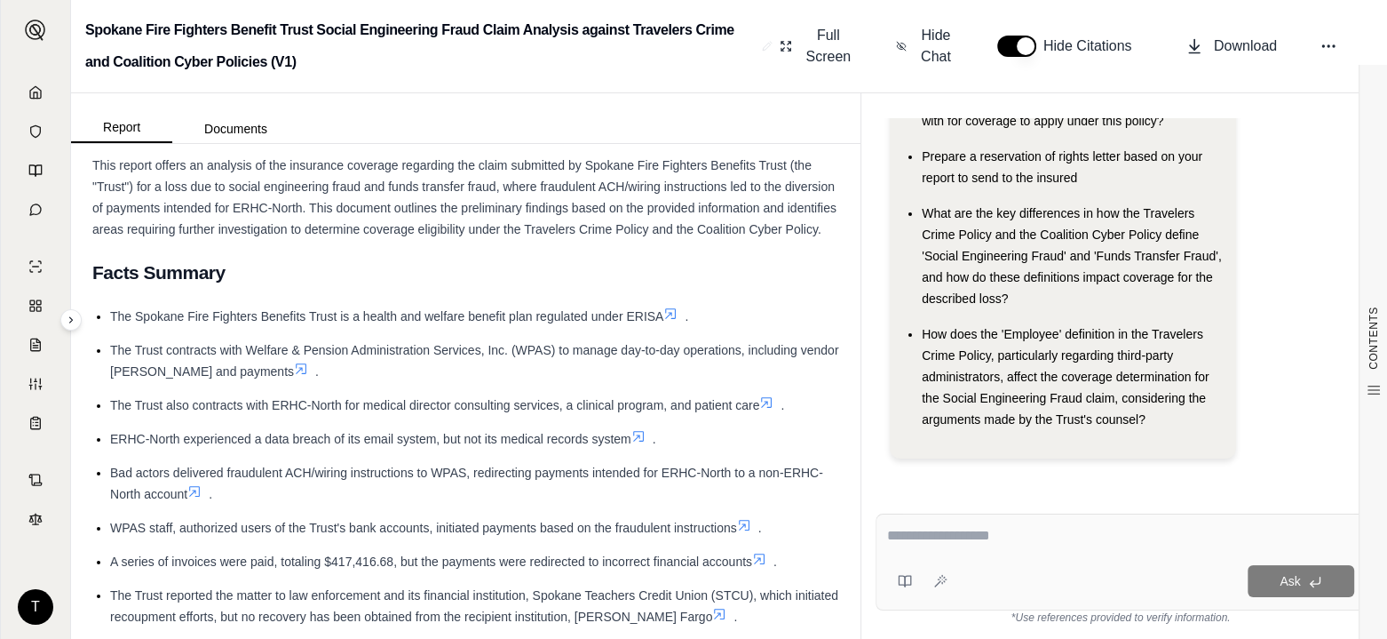
click at [896, 533] on textarea at bounding box center [1120, 535] width 467 height 21
type textarea "**********"
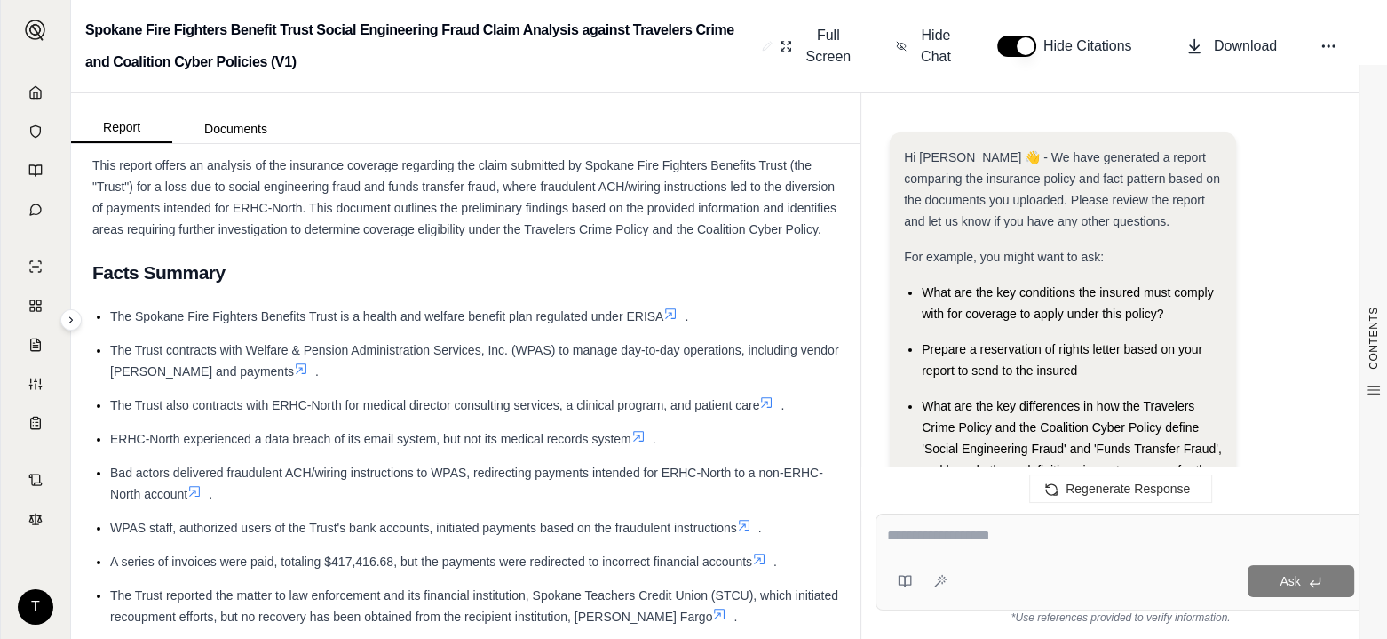
scroll to position [0, 0]
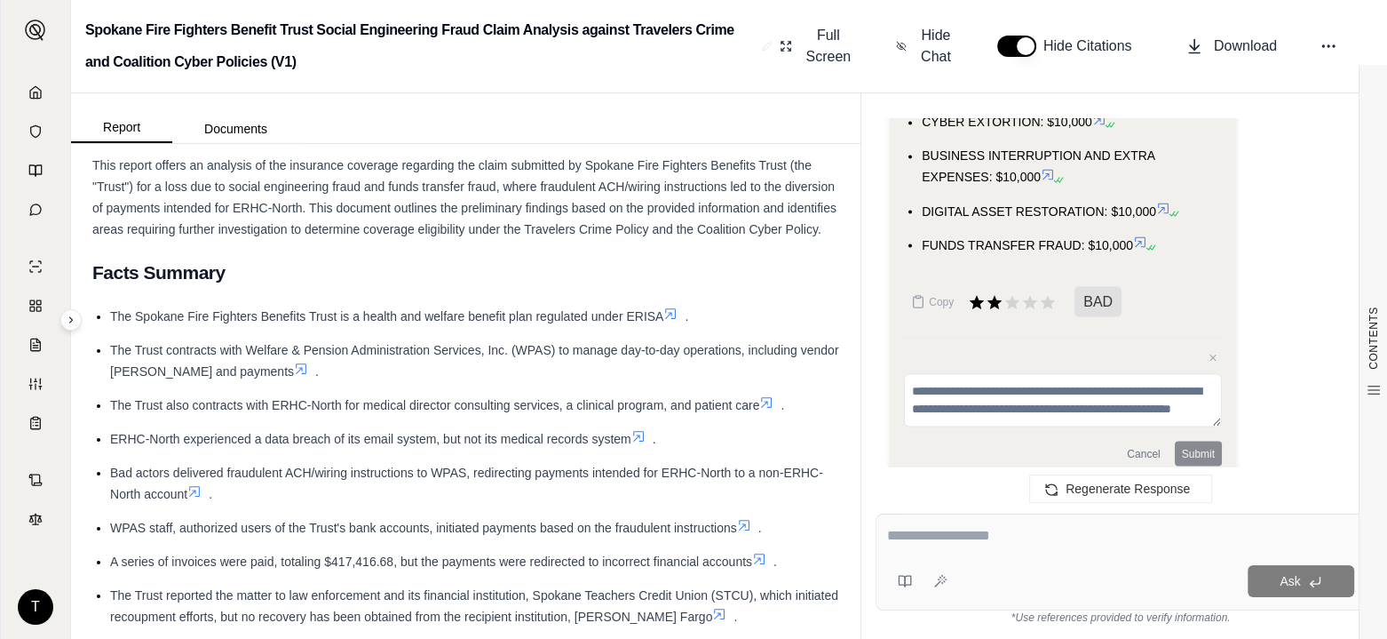
click at [906, 537] on textarea at bounding box center [1120, 535] width 467 height 21
type textarea "**********"
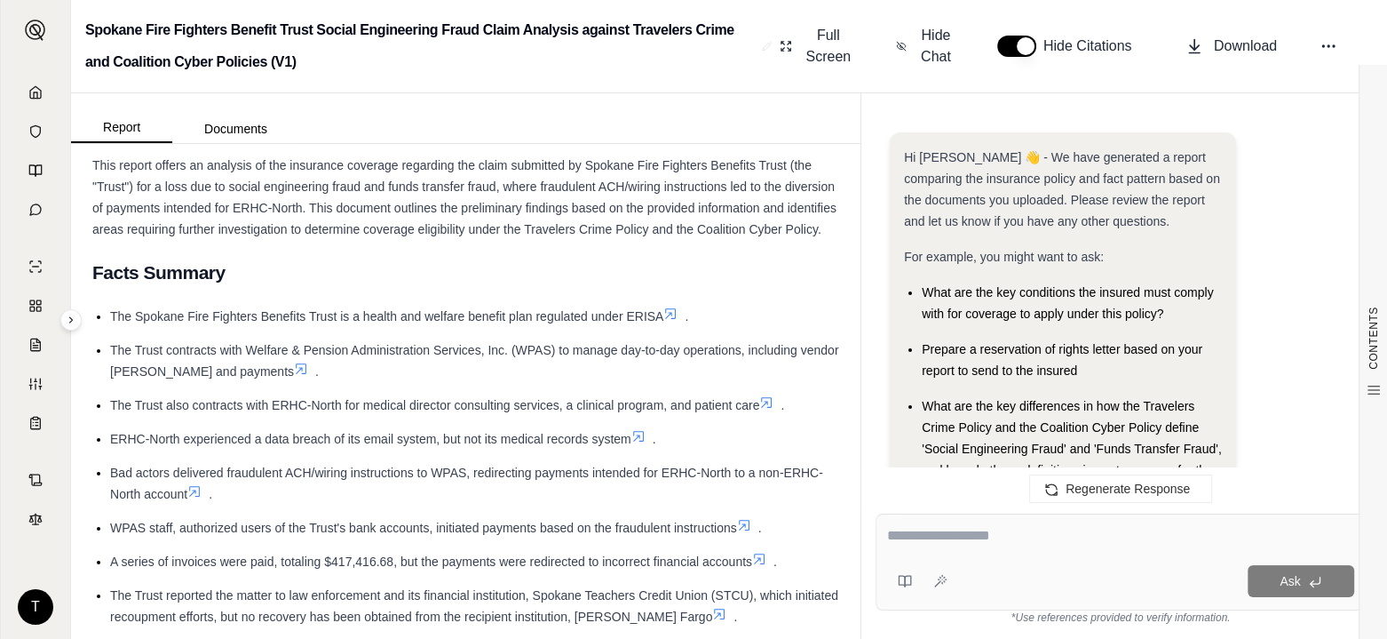
scroll to position [4143, 0]
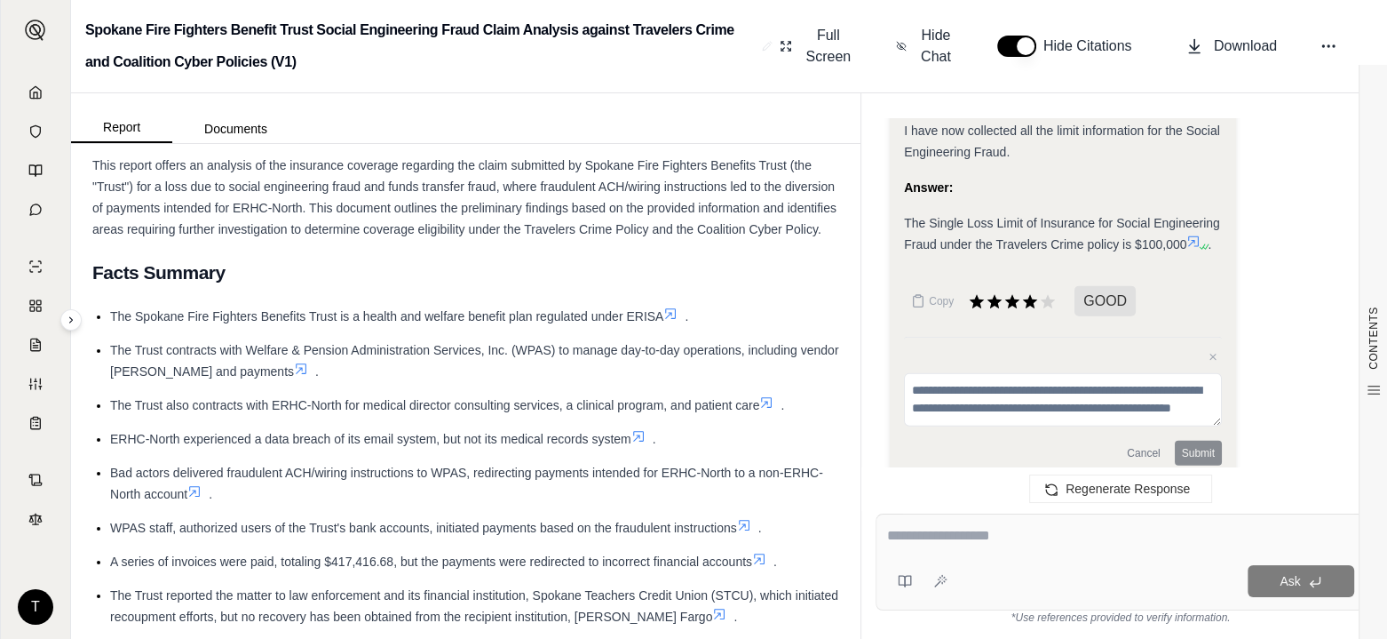
click at [913, 538] on textarea at bounding box center [1120, 535] width 467 height 21
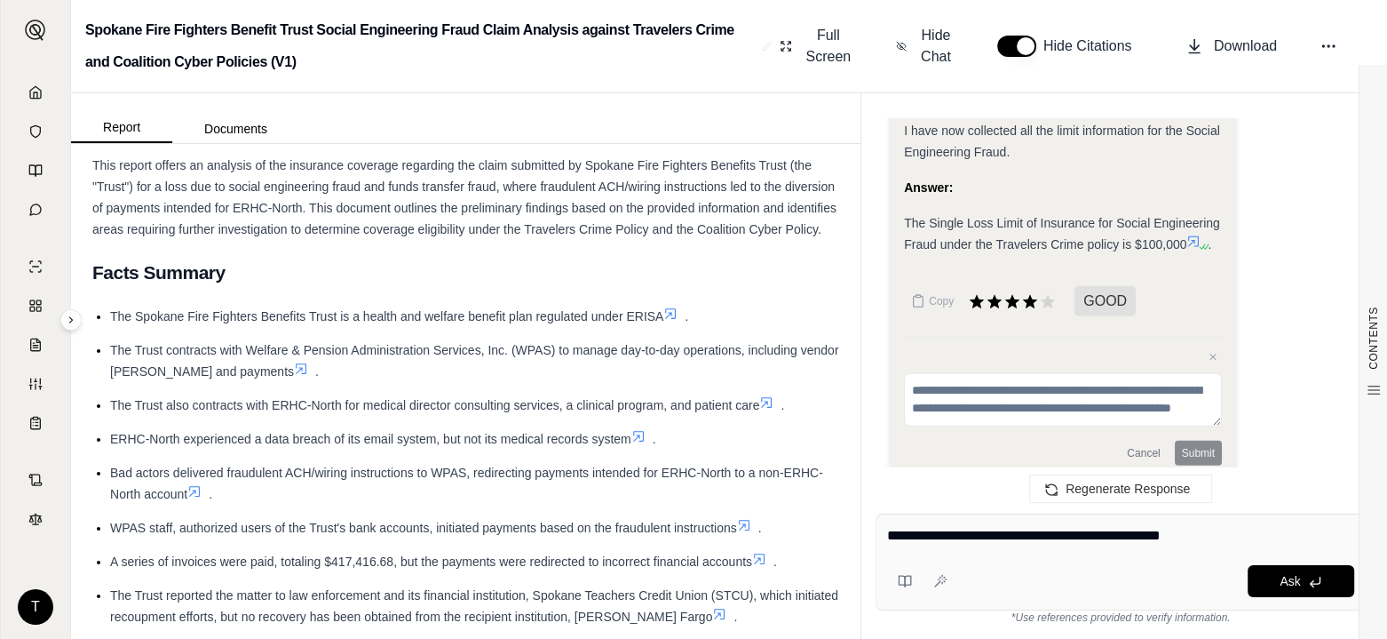
type textarea "**********"
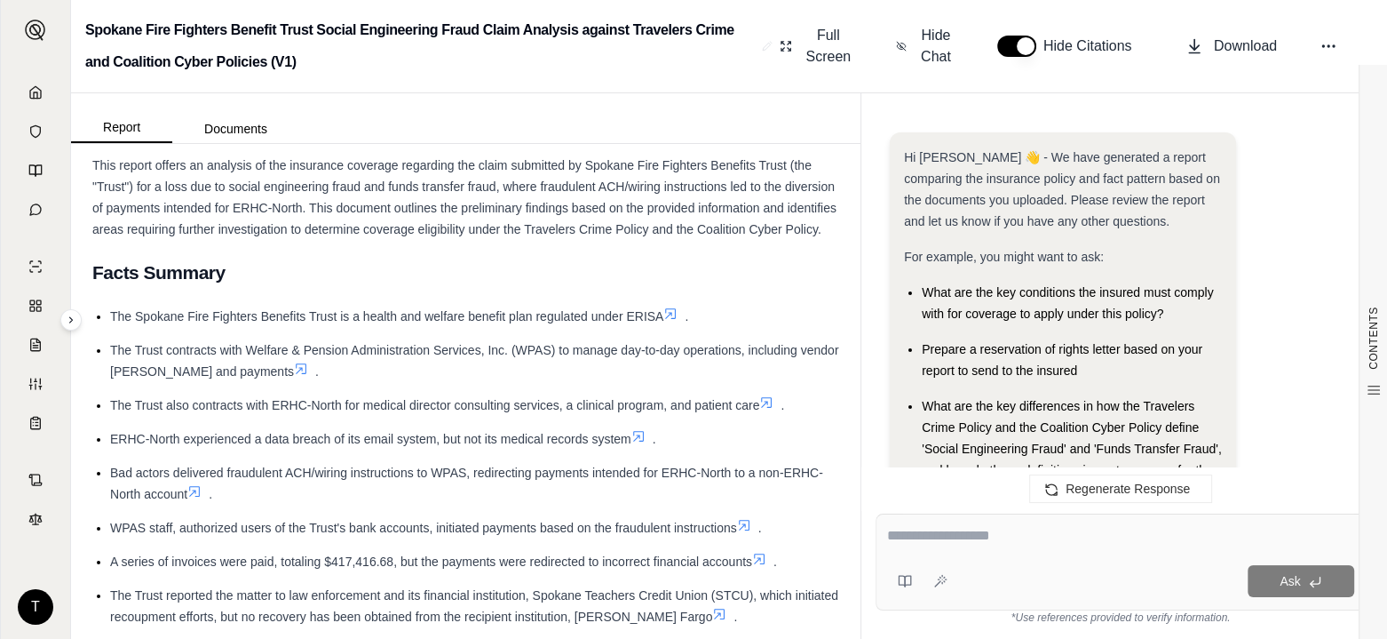
scroll to position [5265, 0]
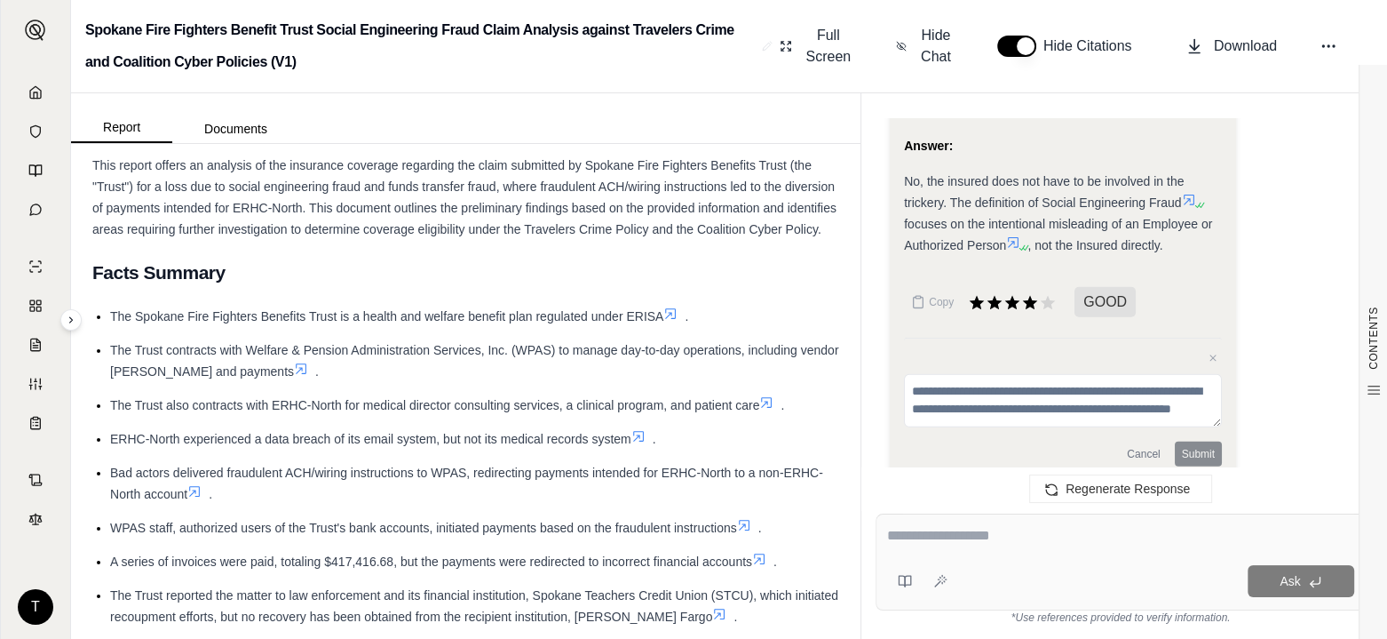
click at [900, 537] on textarea at bounding box center [1120, 535] width 467 height 21
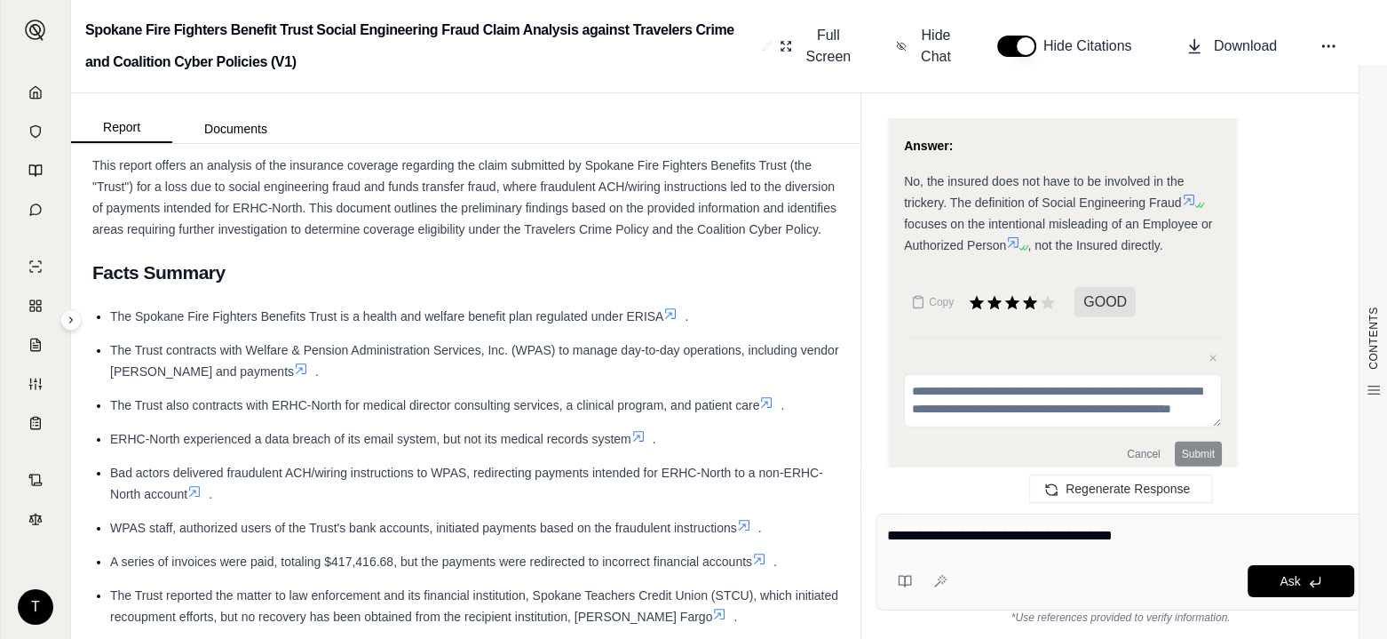
type textarea "**********"
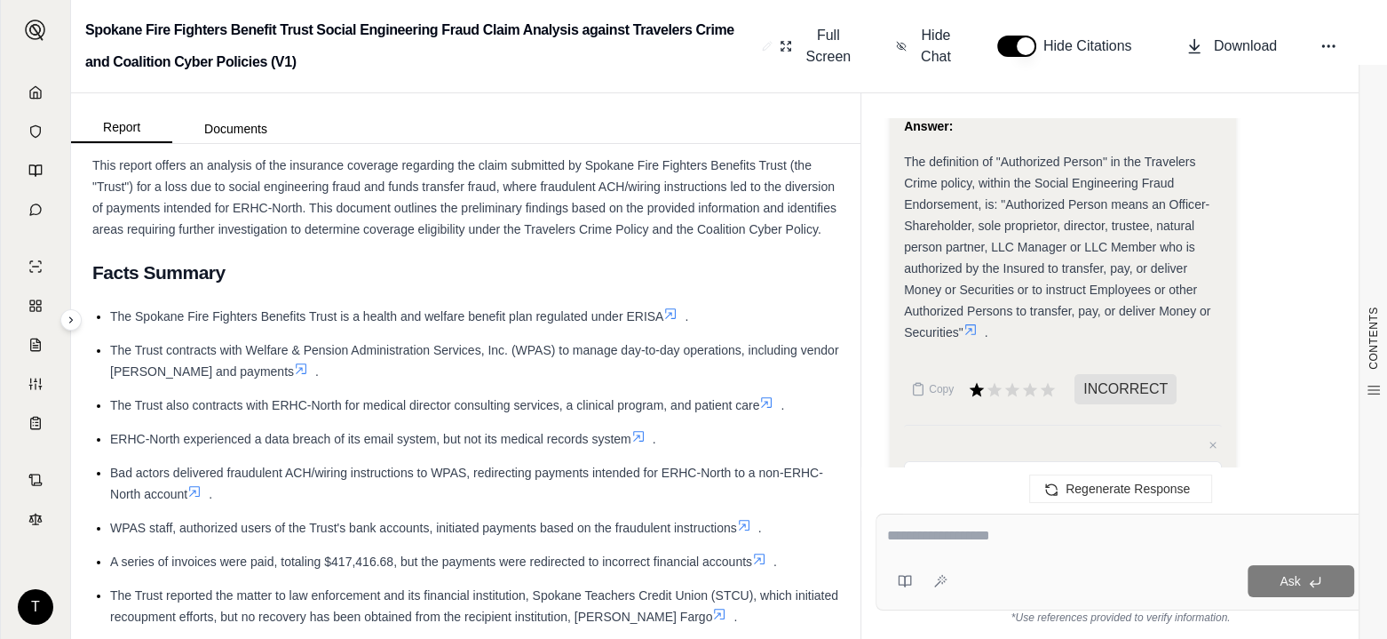
scroll to position [5990, 0]
click at [902, 538] on textarea at bounding box center [1120, 535] width 467 height 21
click at [42, 89] on icon at bounding box center [35, 92] width 14 height 14
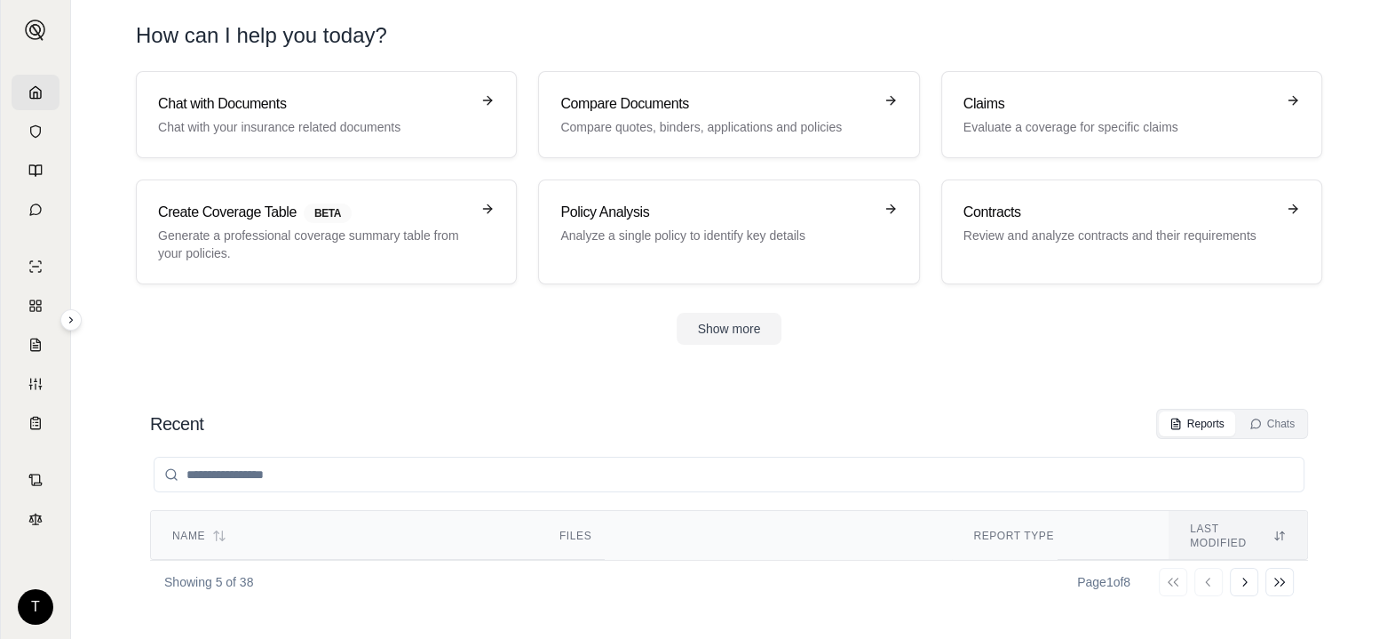
click at [974, 211] on h3 "Contracts" at bounding box center [1120, 212] width 312 height 21
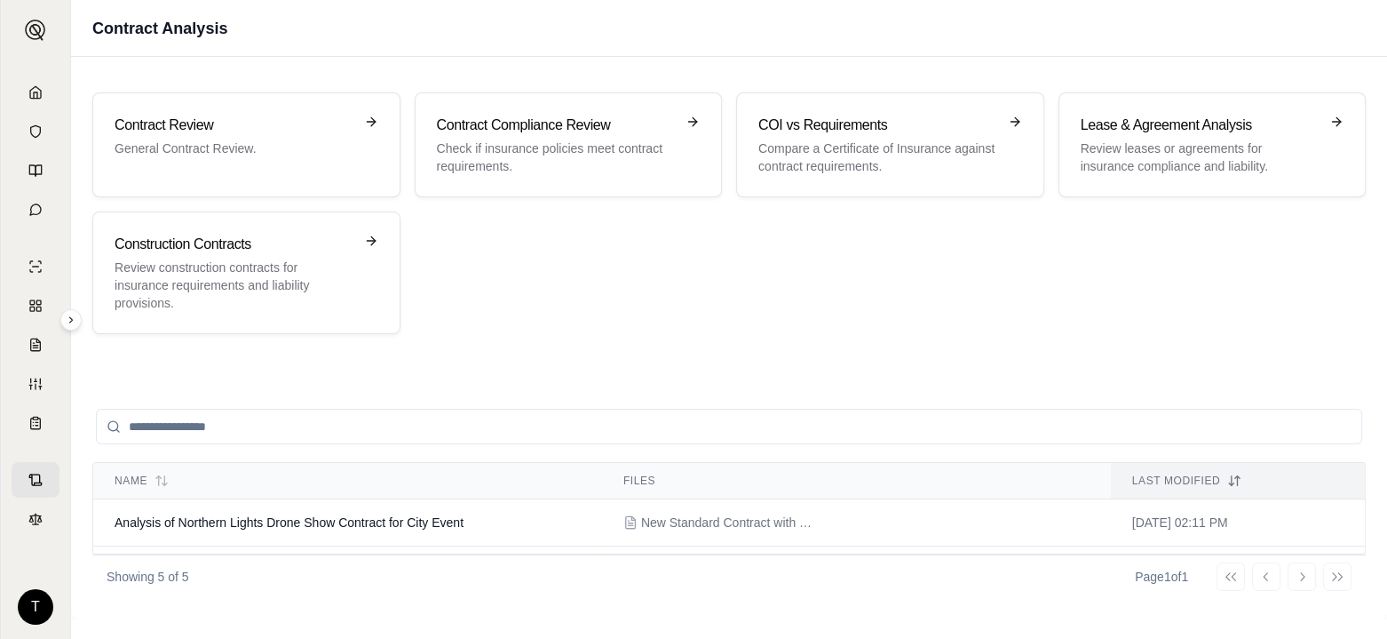
click at [184, 519] on span "Analysis of Northern Lights Drone Show Contract for City Event" at bounding box center [289, 522] width 349 height 14
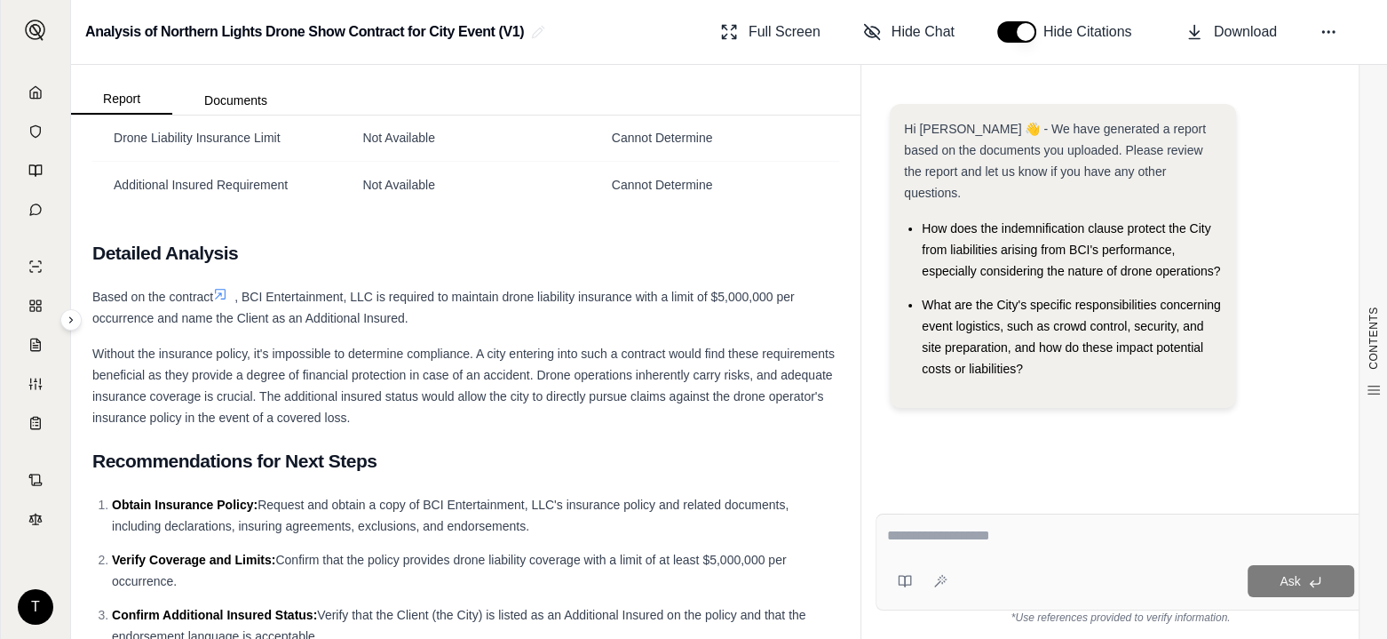
scroll to position [1189, 0]
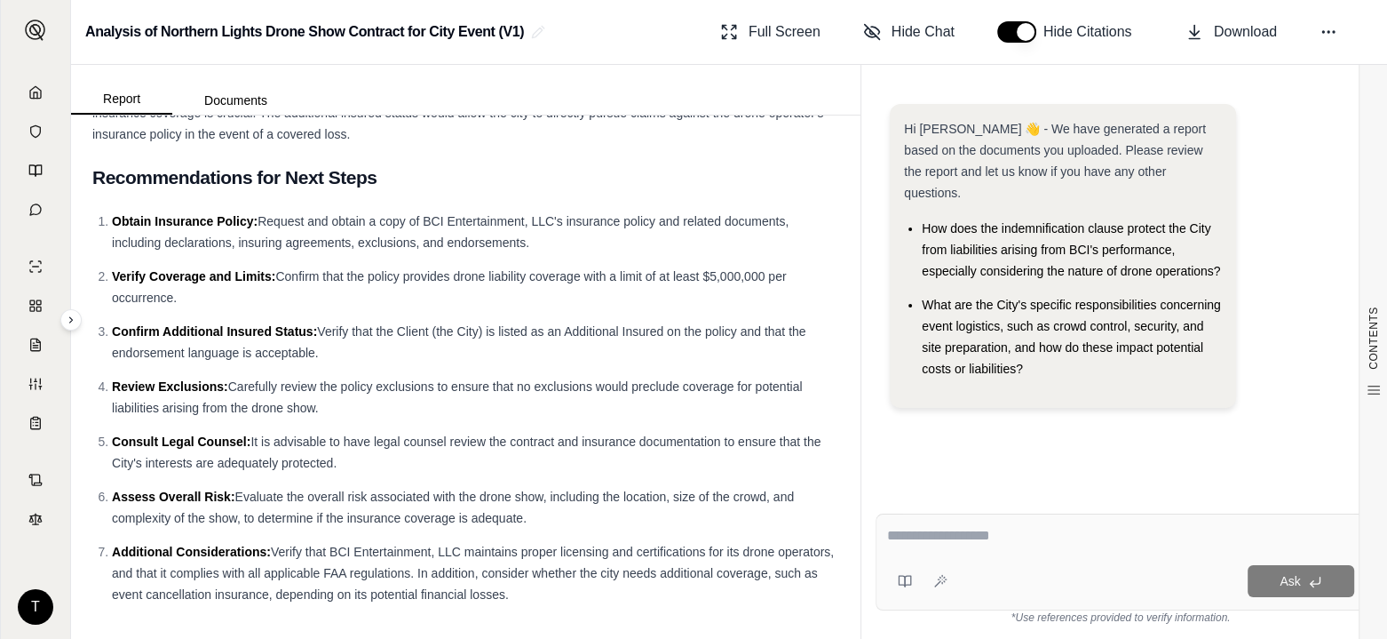
click at [38, 92] on icon at bounding box center [35, 92] width 14 height 14
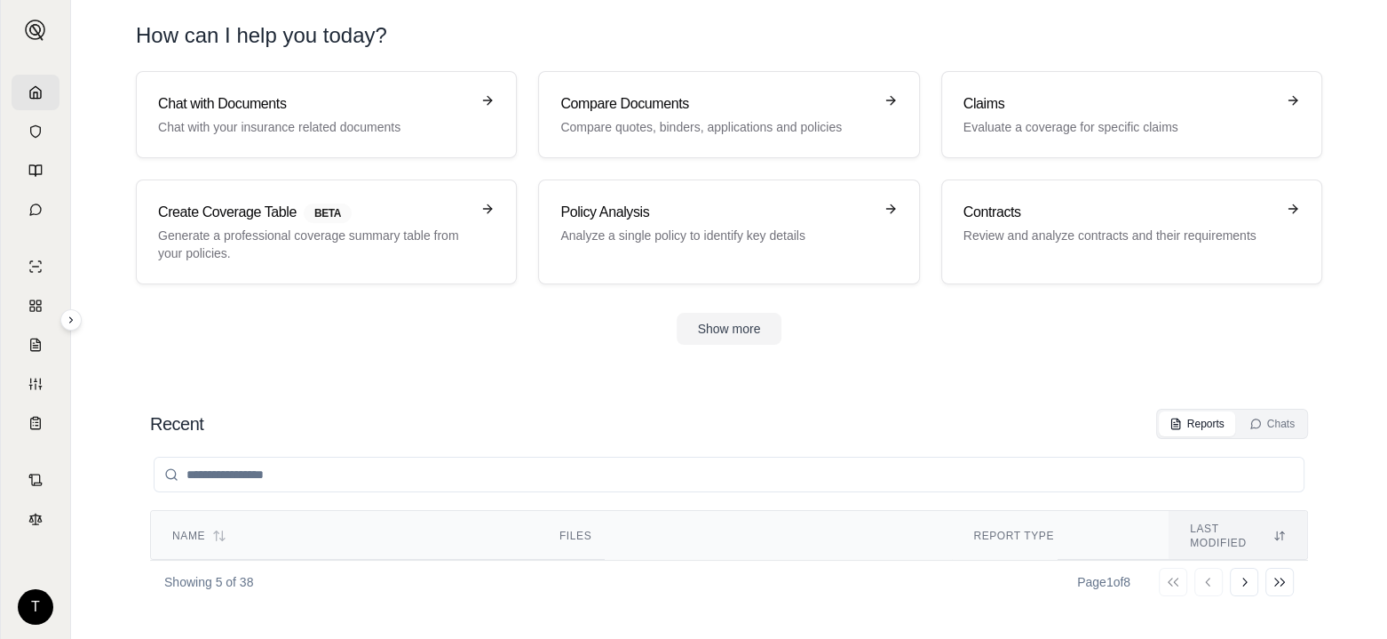
click at [1037, 123] on p "Evaluate a coverage for specific claims" at bounding box center [1120, 127] width 312 height 18
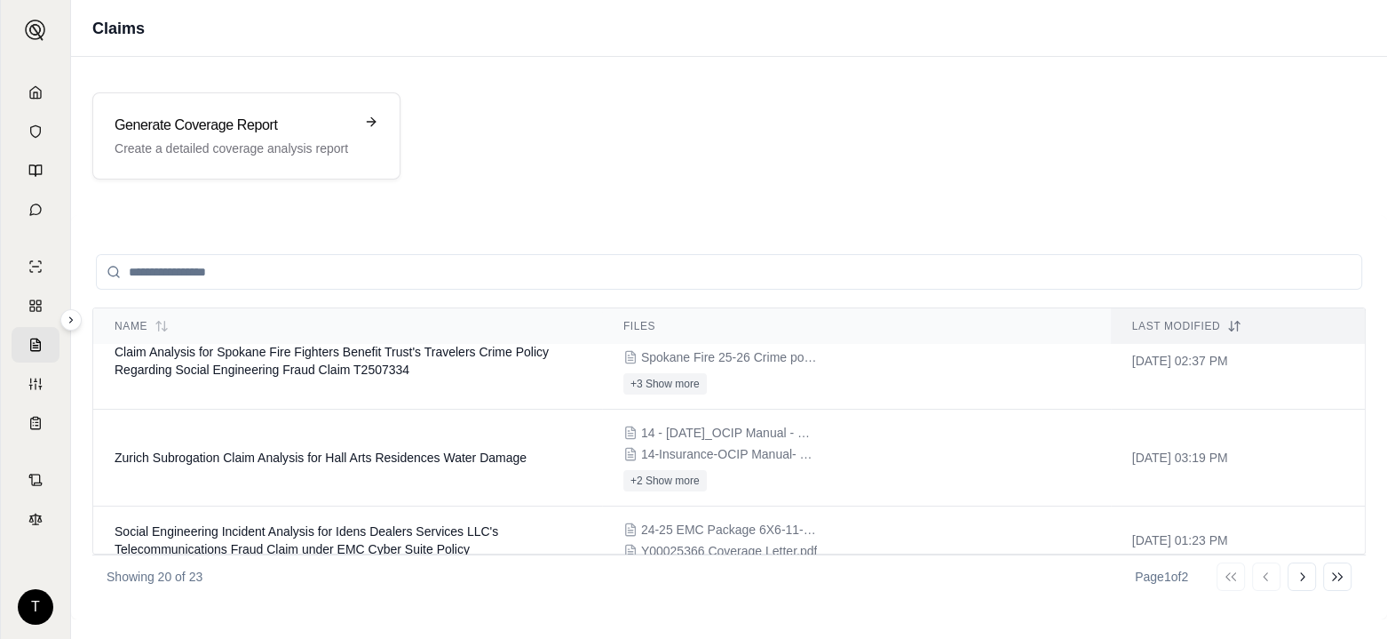
scroll to position [178, 0]
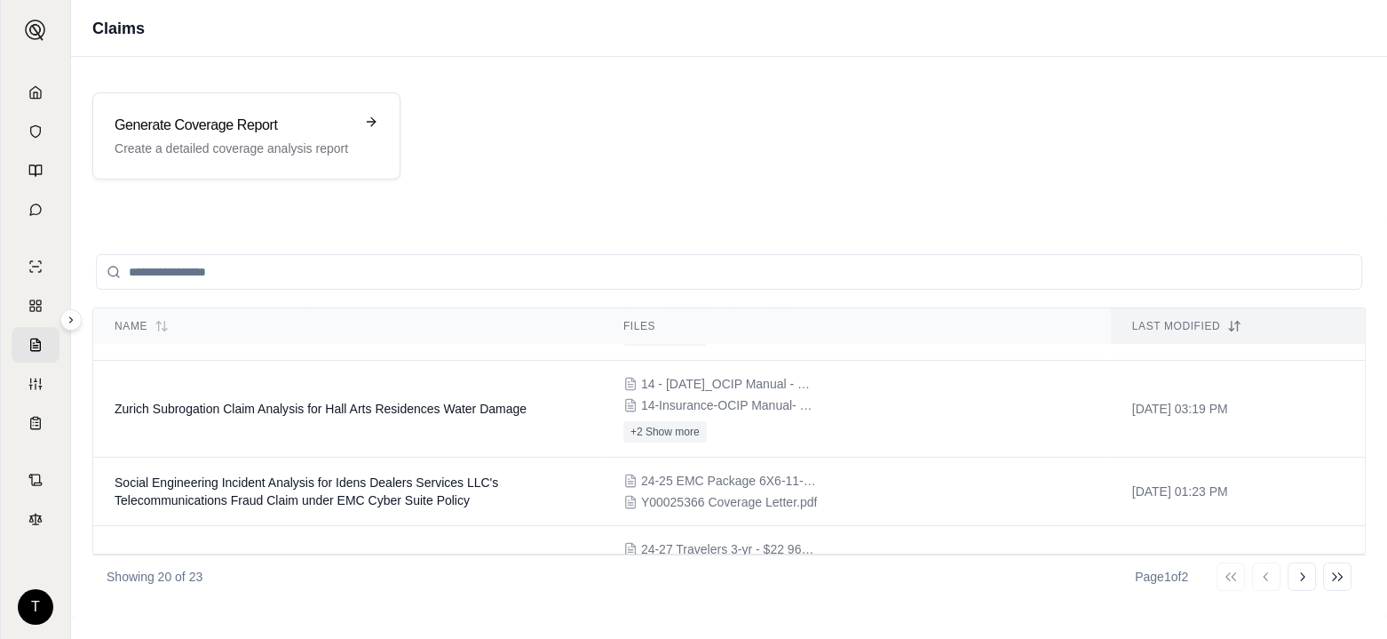
click at [347, 409] on span "Zurich Subrogation Claim Analysis for Hall Arts Residences Water Damage" at bounding box center [321, 409] width 412 height 14
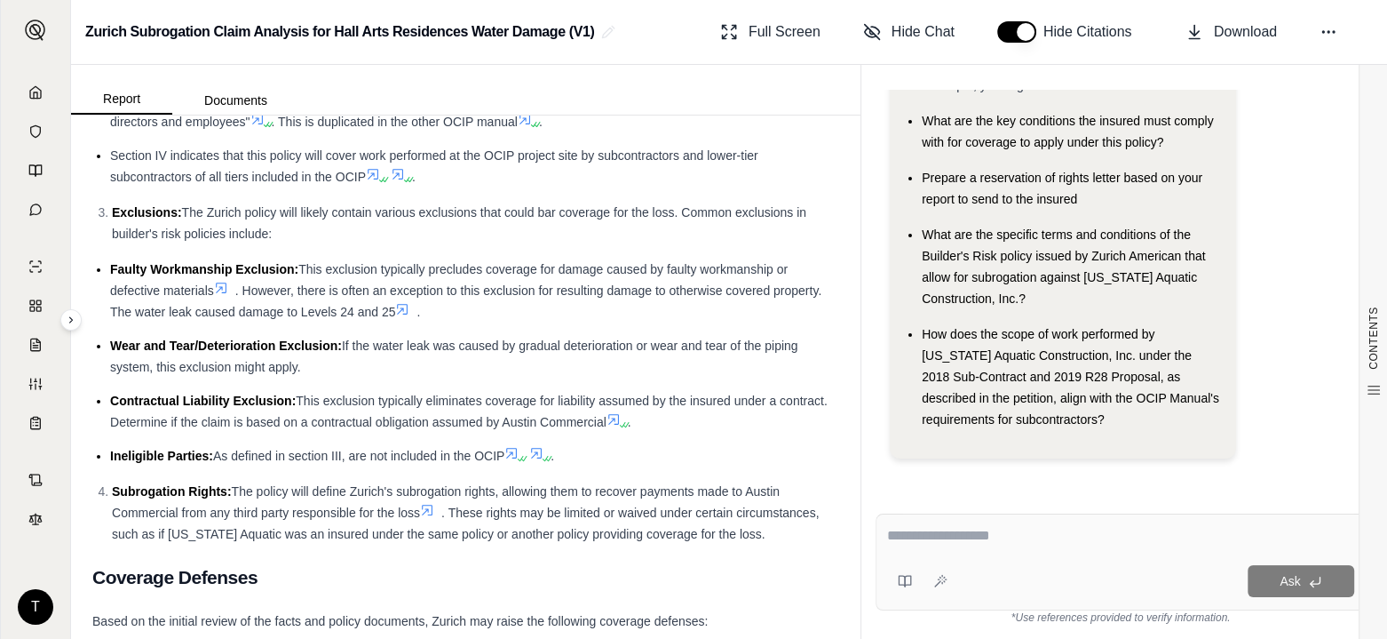
scroll to position [5241, 0]
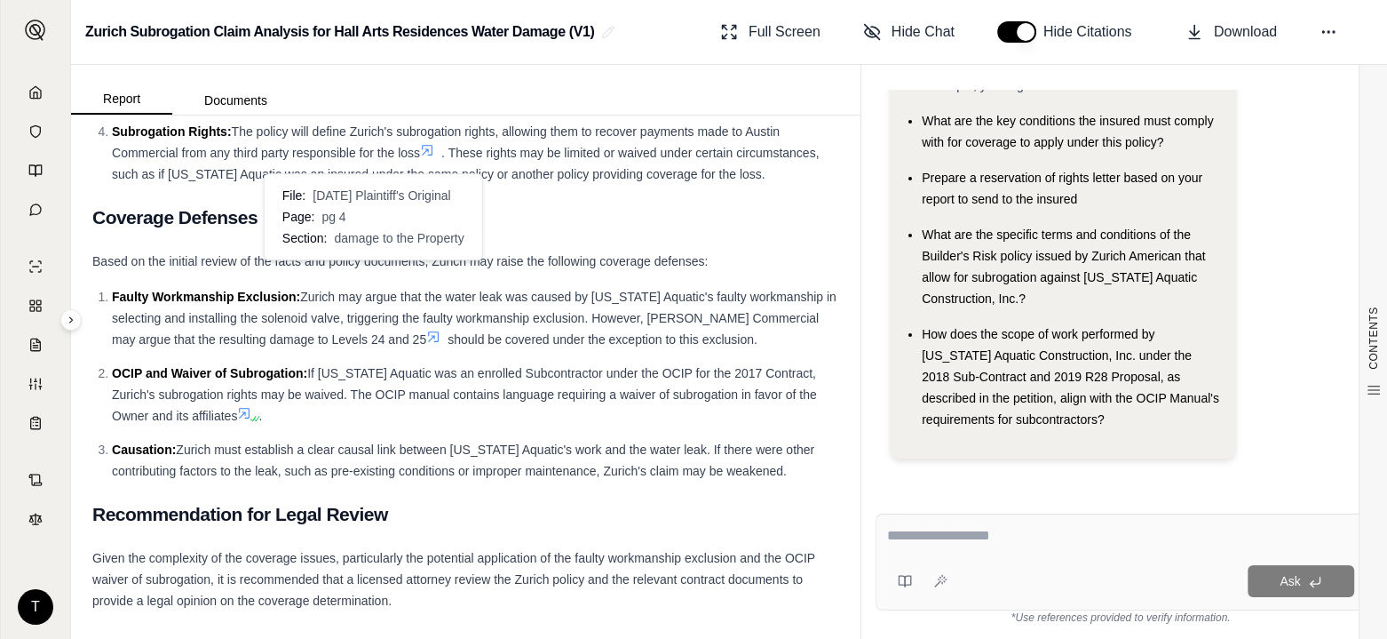
click at [428, 331] on icon at bounding box center [433, 336] width 11 height 11
click at [426, 330] on icon at bounding box center [433, 337] width 14 height 14
click at [36, 518] on icon at bounding box center [36, 518] width 0 height 11
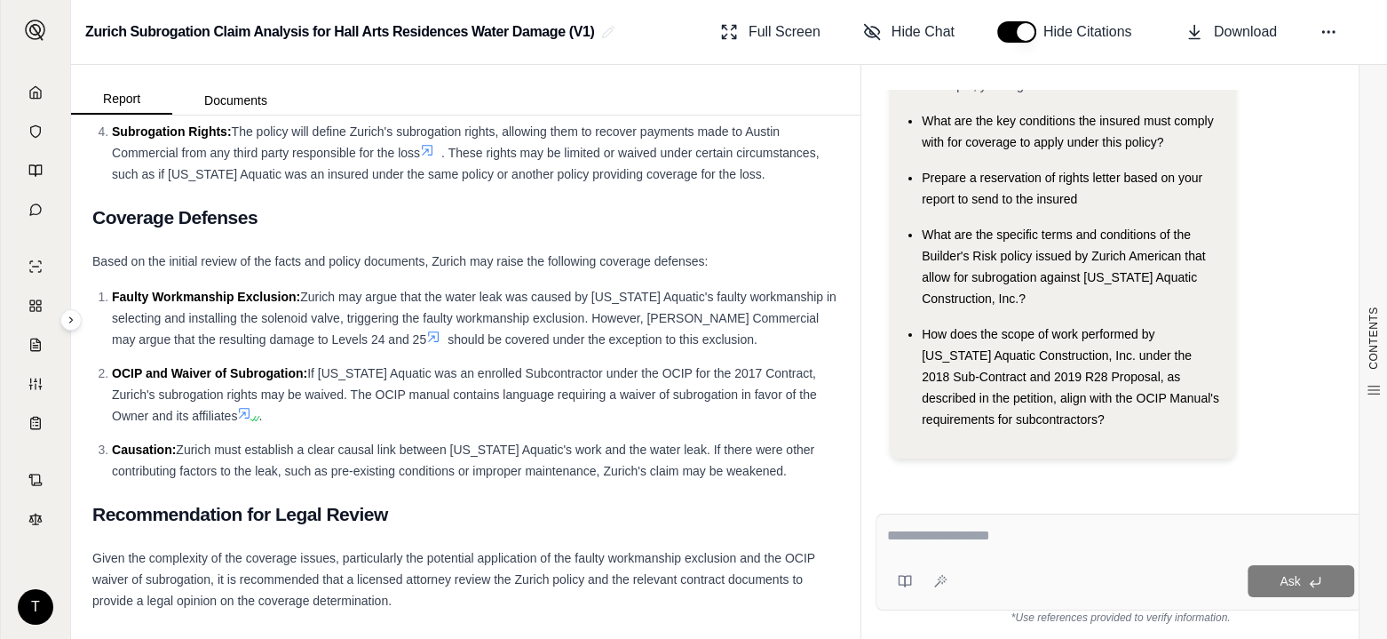
click at [1240, 34] on span "Download" at bounding box center [1245, 31] width 63 height 21
click at [35, 92] on polyline at bounding box center [36, 95] width 4 height 6
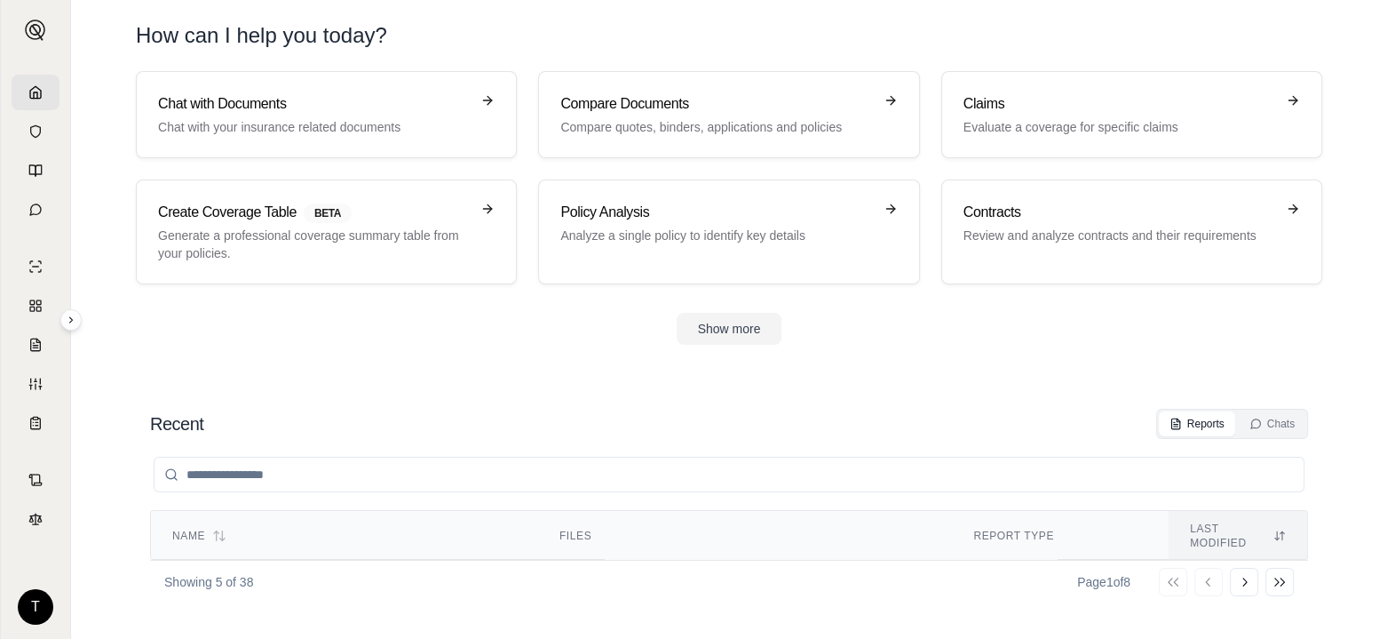
click at [1093, 125] on p "Evaluate a coverage for specific claims" at bounding box center [1120, 127] width 312 height 18
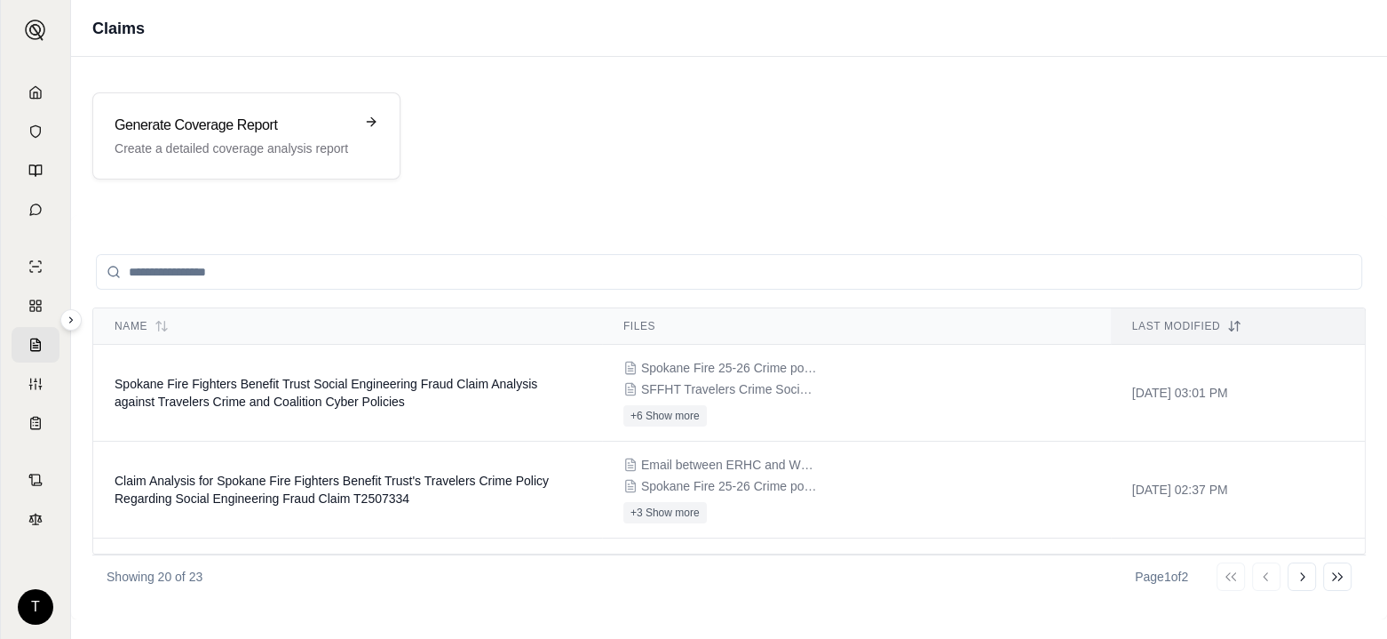
click at [257, 381] on span "Spokane Fire Fighters Benefit Trust Social Engineering Fraud Claim Analysis aga…" at bounding box center [326, 393] width 423 height 32
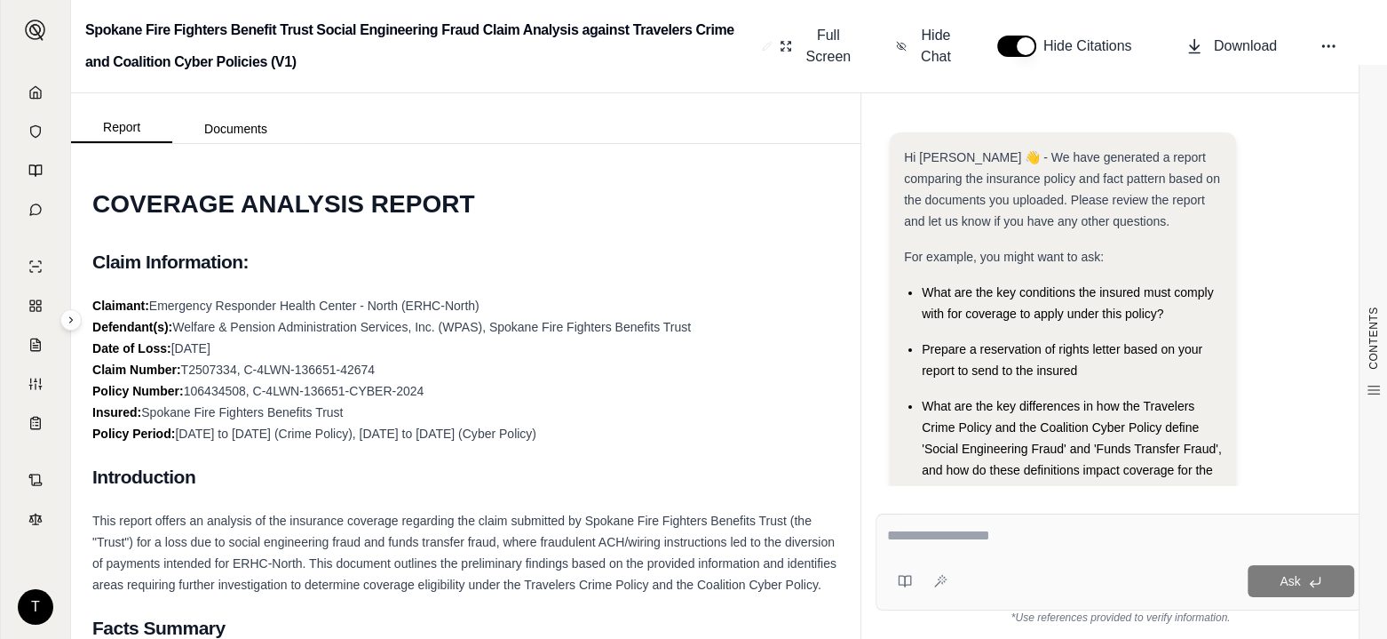
scroll to position [193, 0]
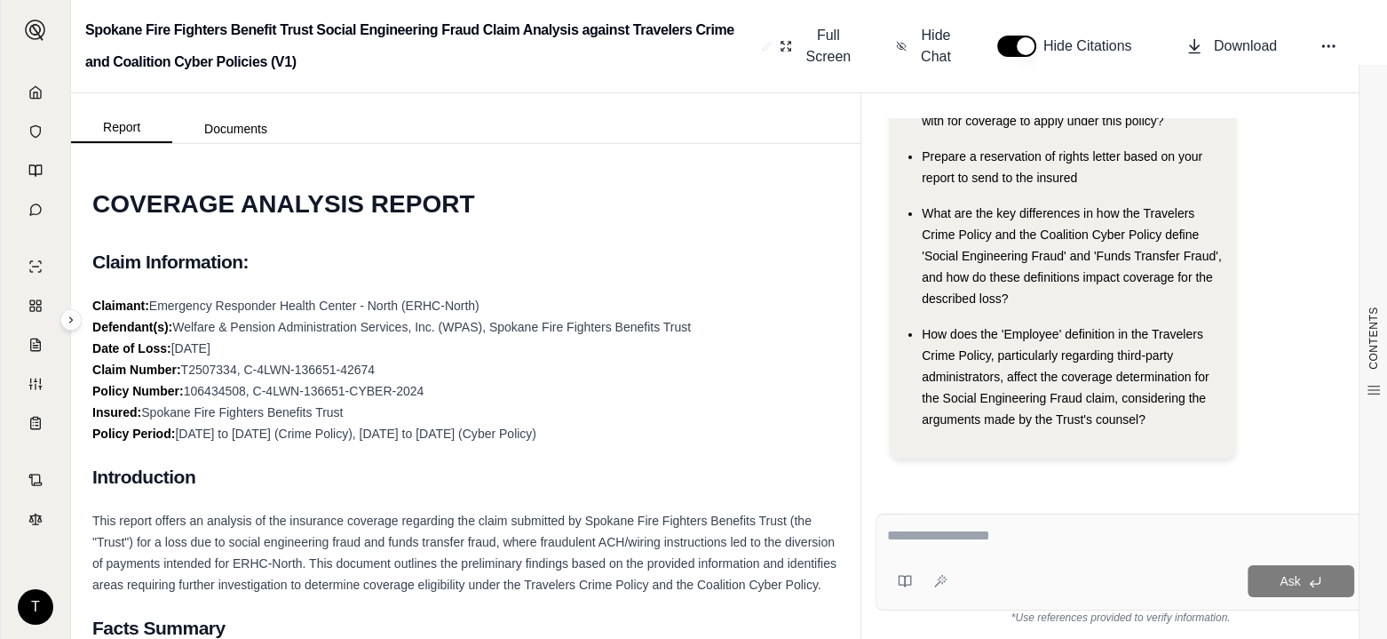
click at [1239, 43] on span "Download" at bounding box center [1245, 46] width 63 height 21
